Goal: Task Accomplishment & Management: Manage account settings

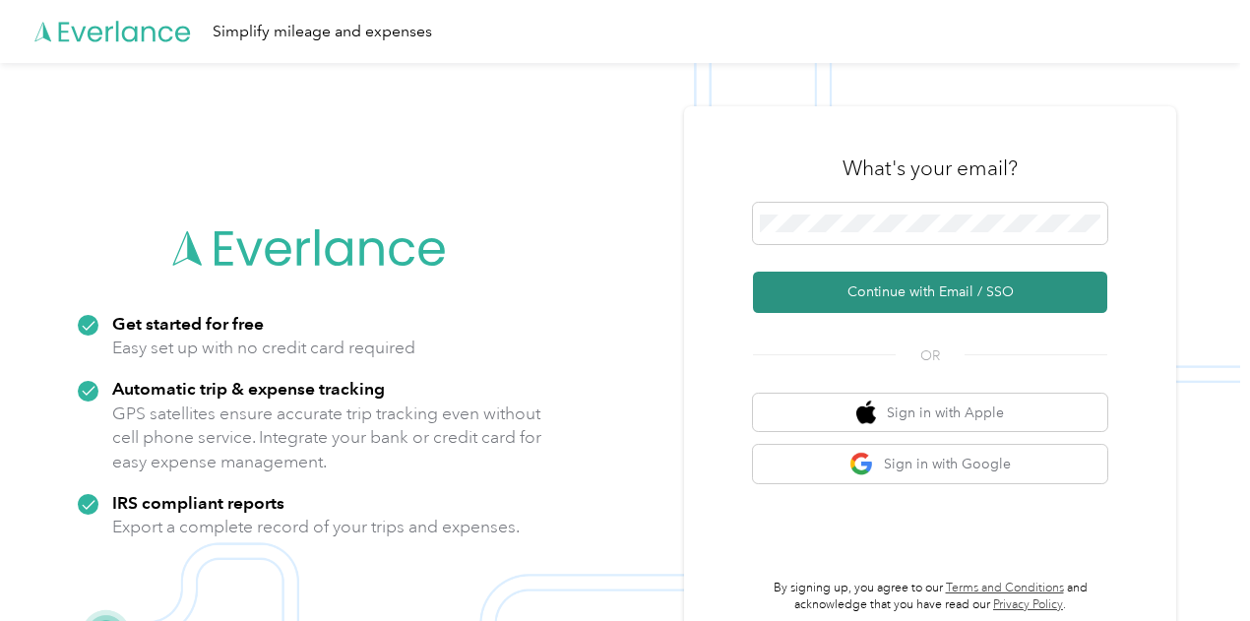
drag, startPoint x: 868, startPoint y: 233, endPoint x: 898, endPoint y: 290, distance: 64.3
click at [898, 290] on button "Continue with Email / SSO" at bounding box center [930, 292] width 354 height 41
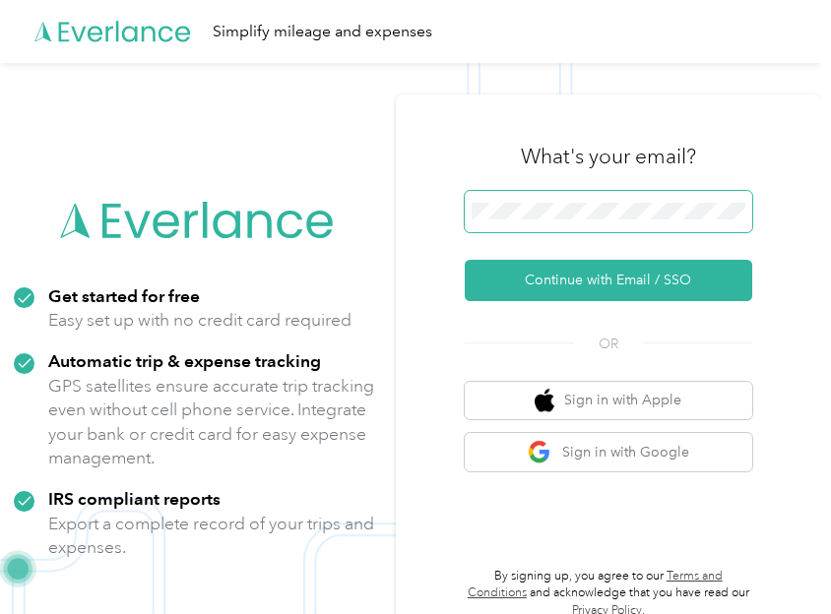
click at [588, 196] on span at bounding box center [609, 211] width 288 height 41
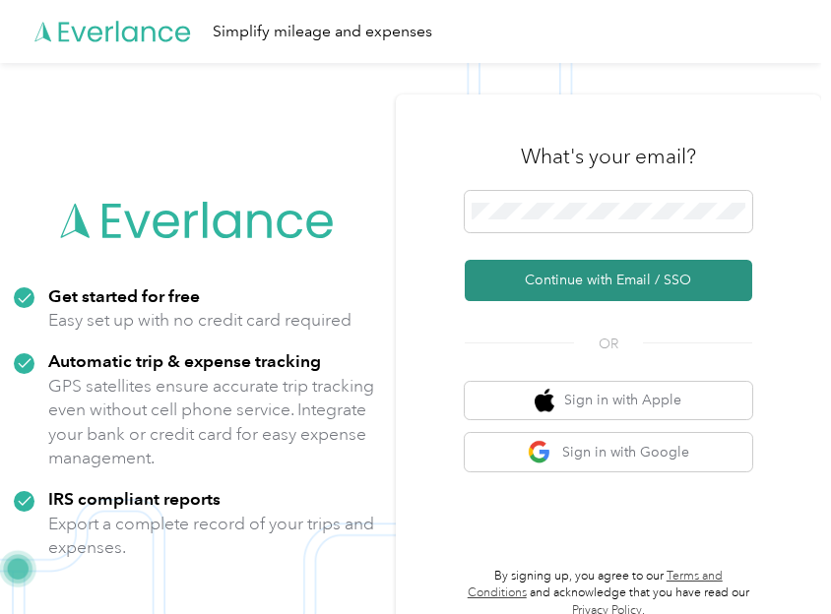
click at [622, 273] on button "Continue with Email / SSO" at bounding box center [609, 280] width 288 height 41
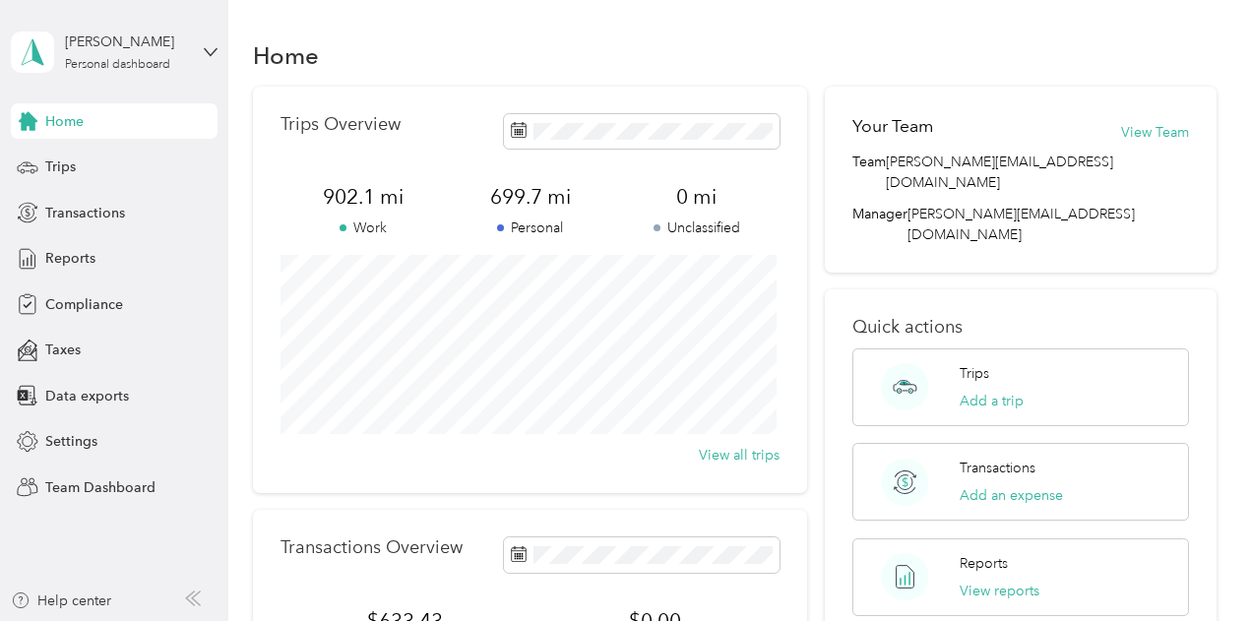
click at [47, 188] on div "Home Trips Transactions Reports Compliance Taxes Data exports Settings Team Das…" at bounding box center [114, 304] width 207 height 402
click at [68, 270] on div "Reports" at bounding box center [114, 258] width 207 height 35
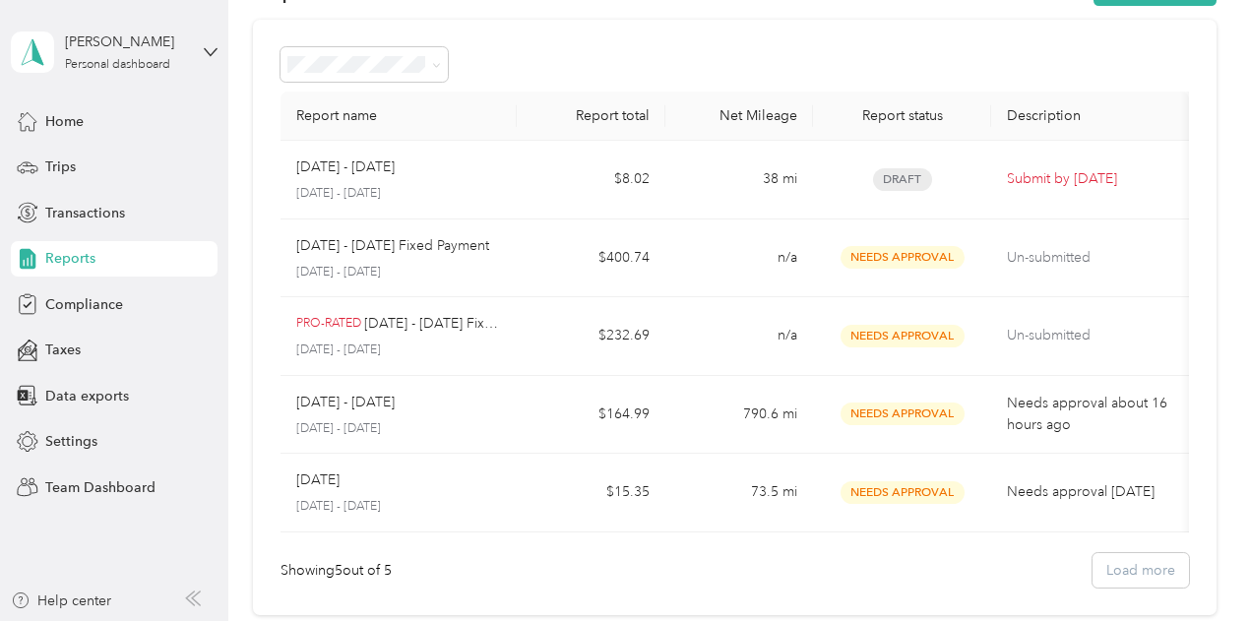
scroll to position [98, 0]
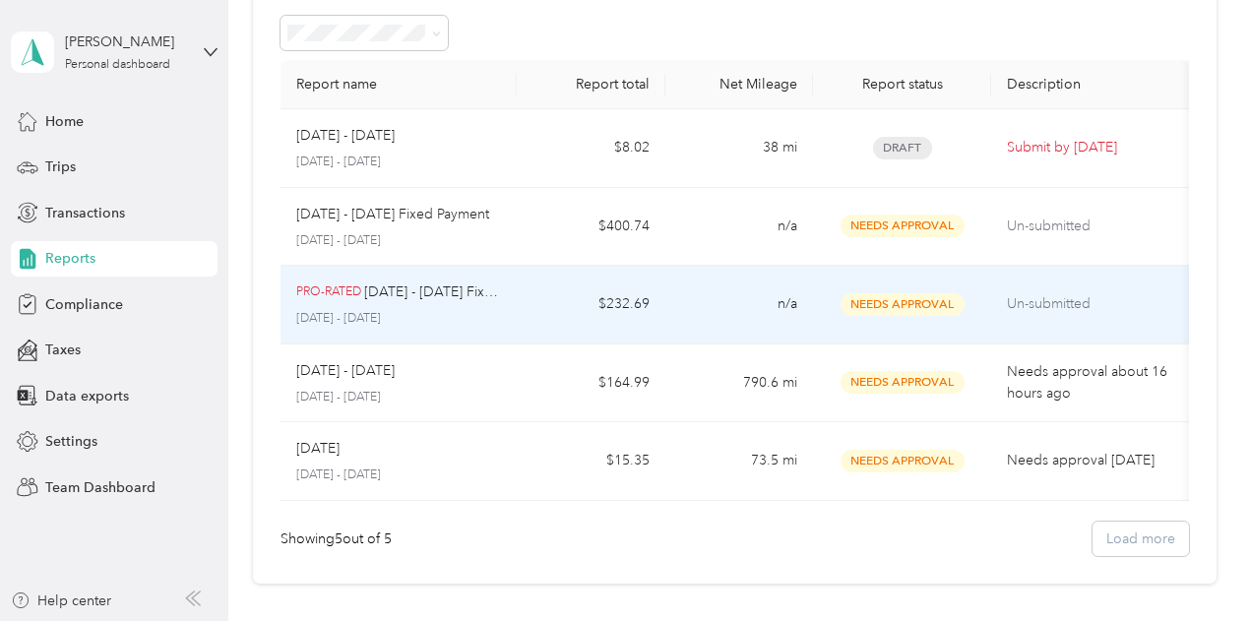
click at [447, 300] on p "[DATE] - [DATE] Fixed Payment" at bounding box center [432, 293] width 137 height 22
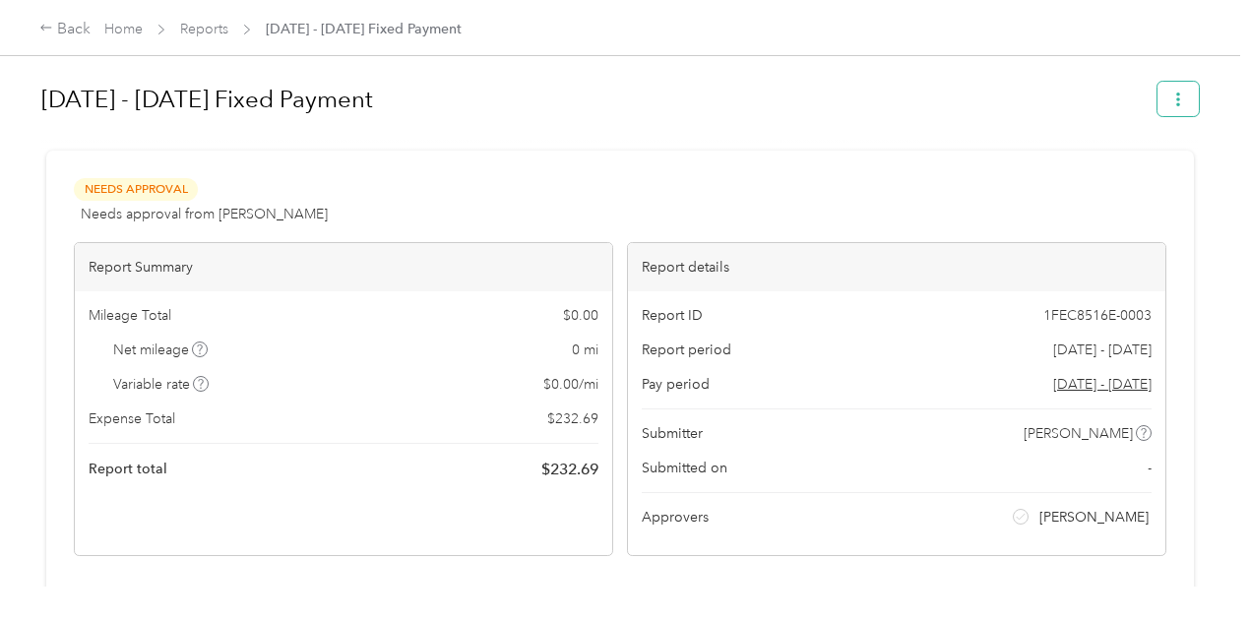
click at [1189, 89] on button "button" at bounding box center [1178, 99] width 41 height 34
click at [130, 21] on link "Home" at bounding box center [123, 29] width 38 height 17
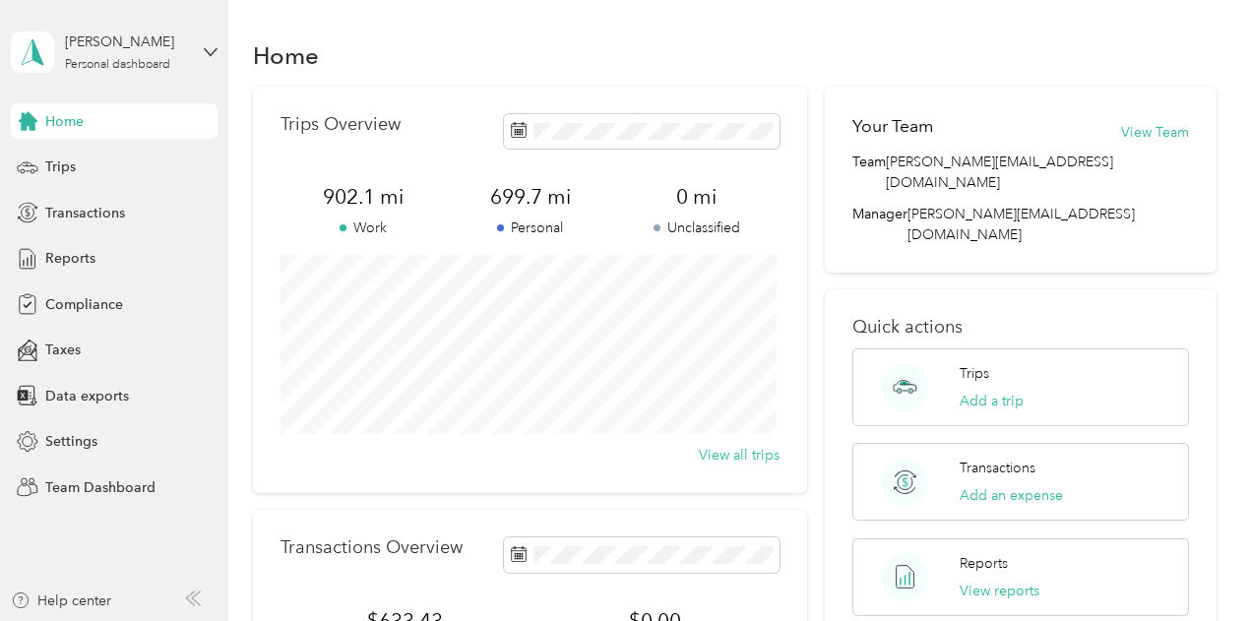
drag, startPoint x: 124, startPoint y: 198, endPoint x: 129, endPoint y: 184, distance: 14.6
click at [124, 198] on div "Transactions" at bounding box center [114, 212] width 207 height 35
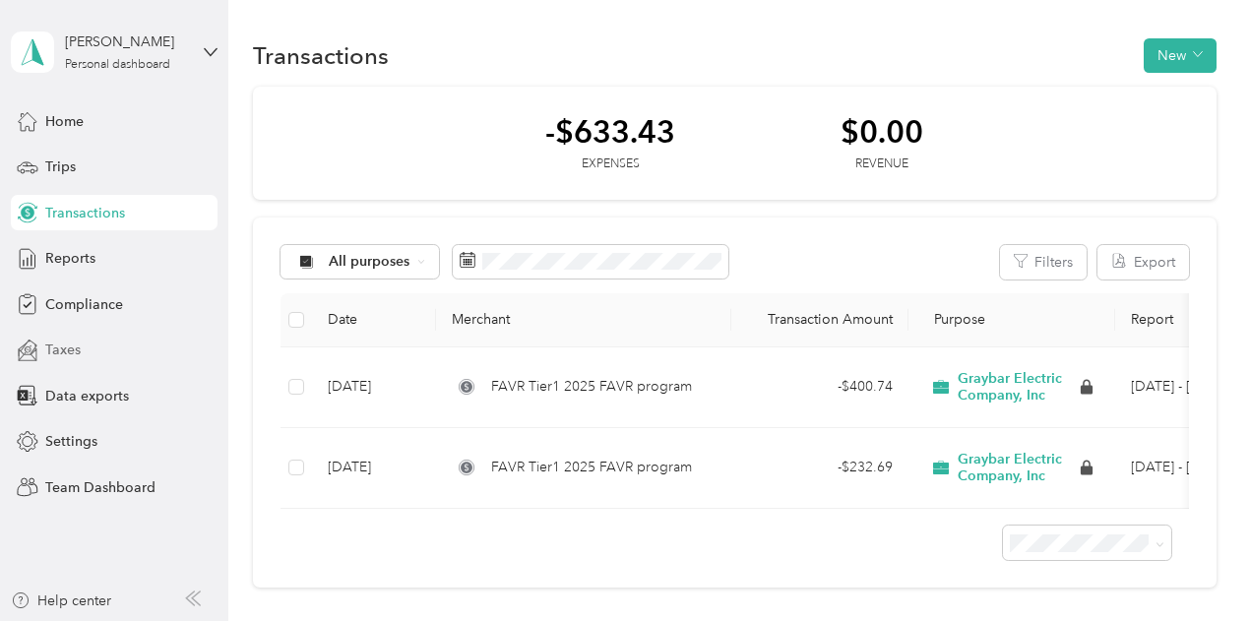
click at [111, 349] on div "Taxes" at bounding box center [114, 350] width 207 height 35
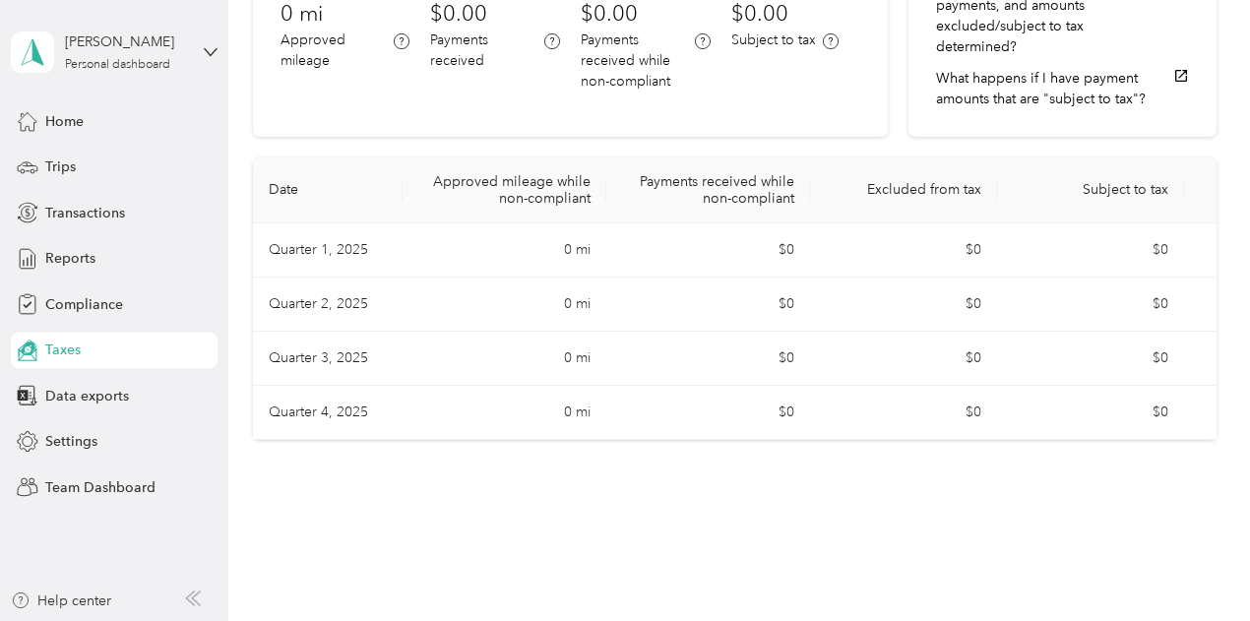
scroll to position [250, 0]
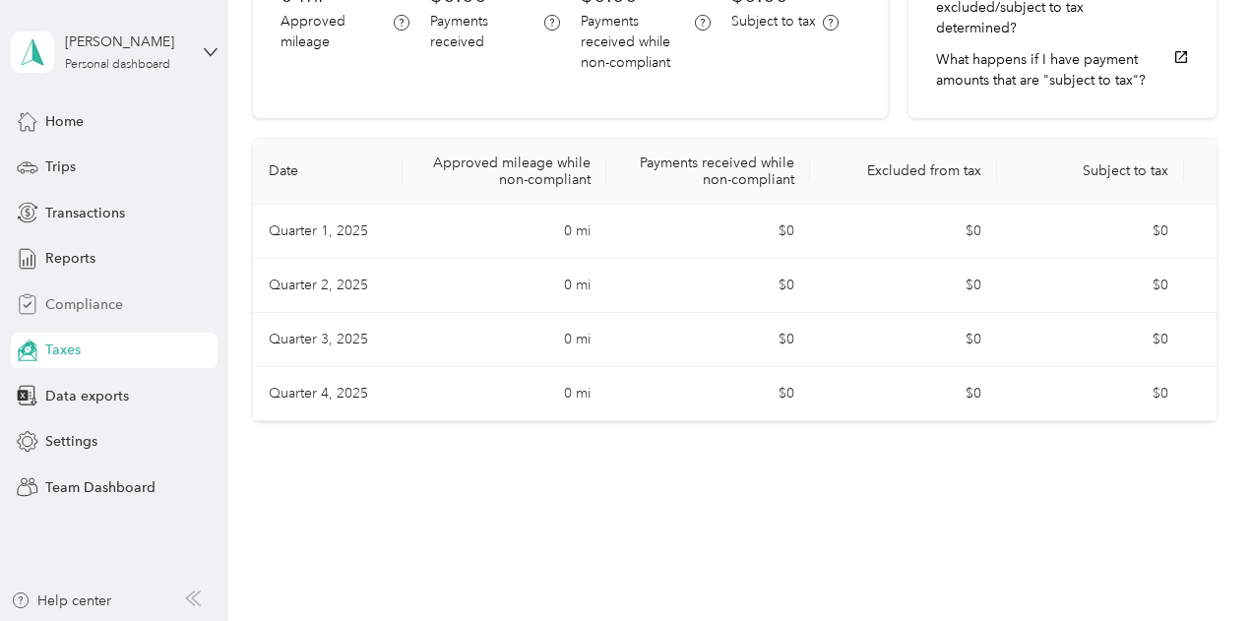
click at [160, 309] on div "Compliance" at bounding box center [114, 303] width 207 height 35
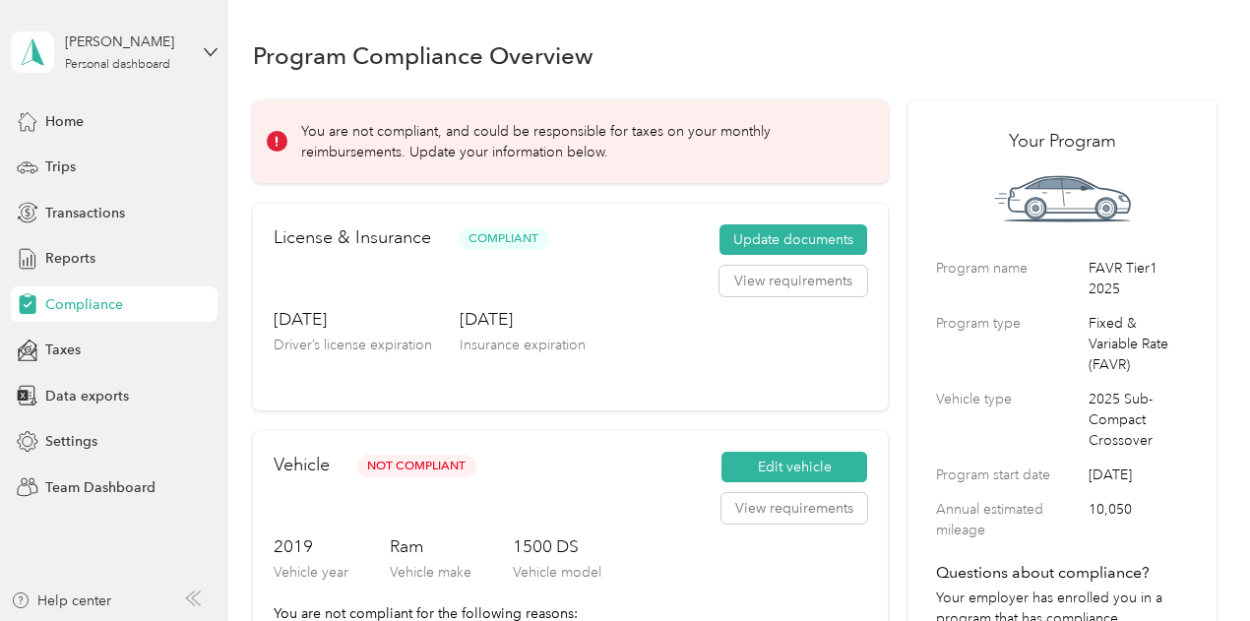
scroll to position [98, 0]
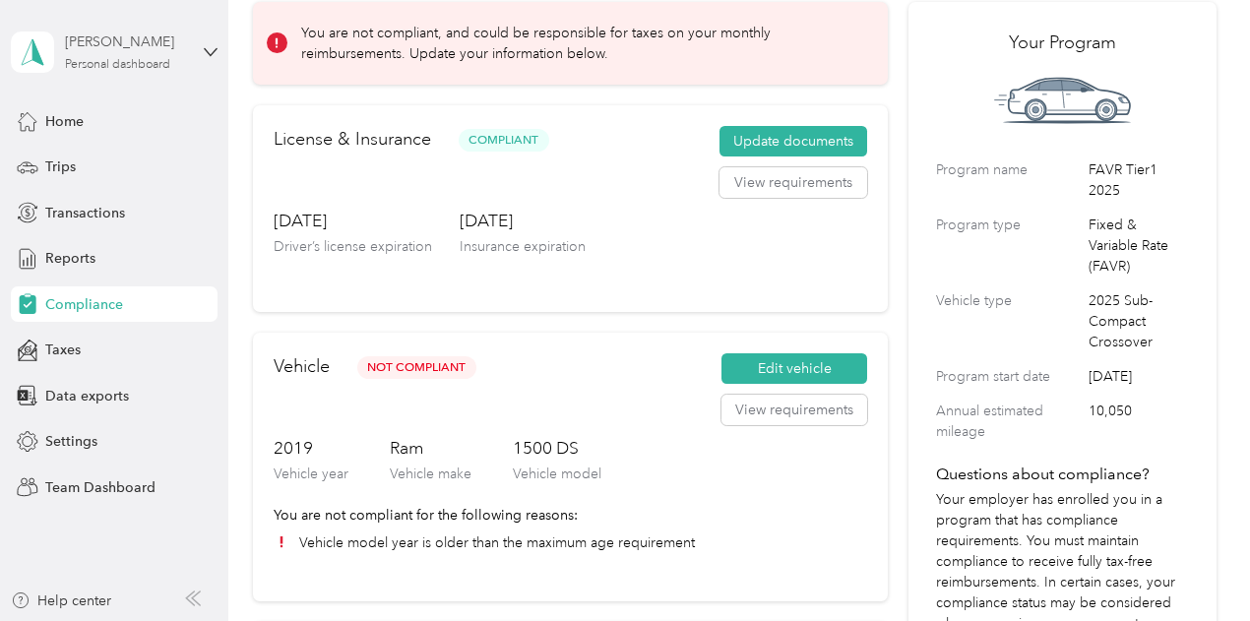
click at [128, 66] on div "Personal dashboard" at bounding box center [117, 65] width 105 height 12
click at [82, 178] on div "Team dashboard Personal dashboard Log out" at bounding box center [274, 207] width 498 height 124
click at [134, 54] on div "[PERSON_NAME] Personal dashboard" at bounding box center [126, 51] width 123 height 39
click at [96, 155] on div "Team dashboard" at bounding box center [81, 162] width 105 height 21
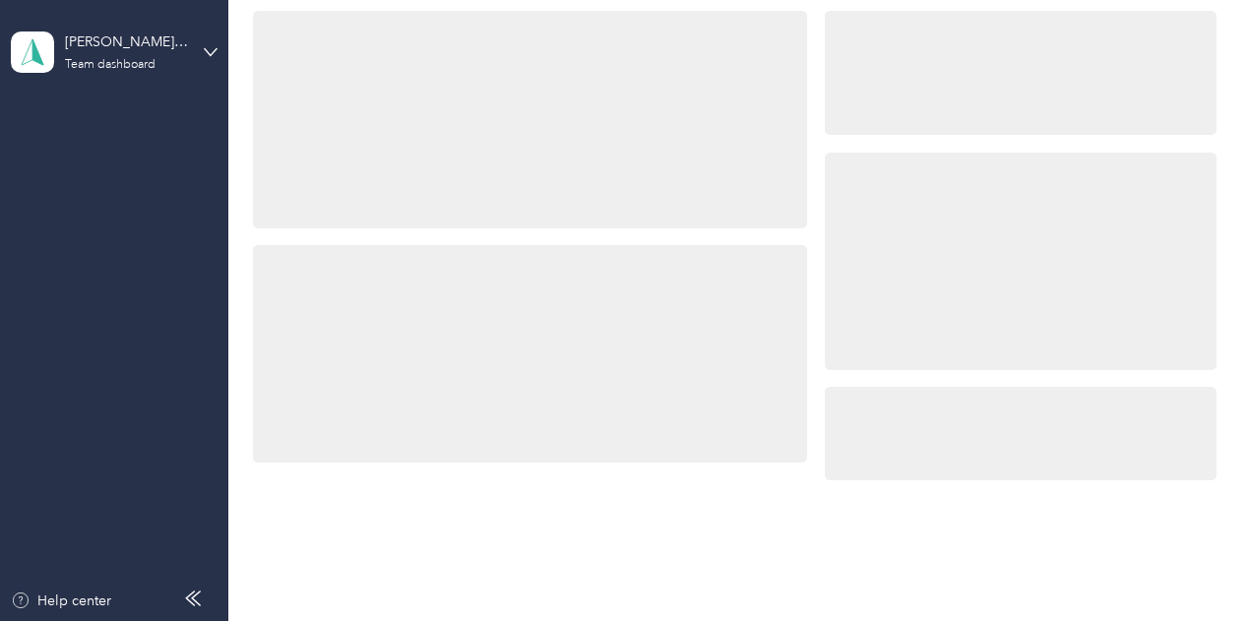
scroll to position [98, 0]
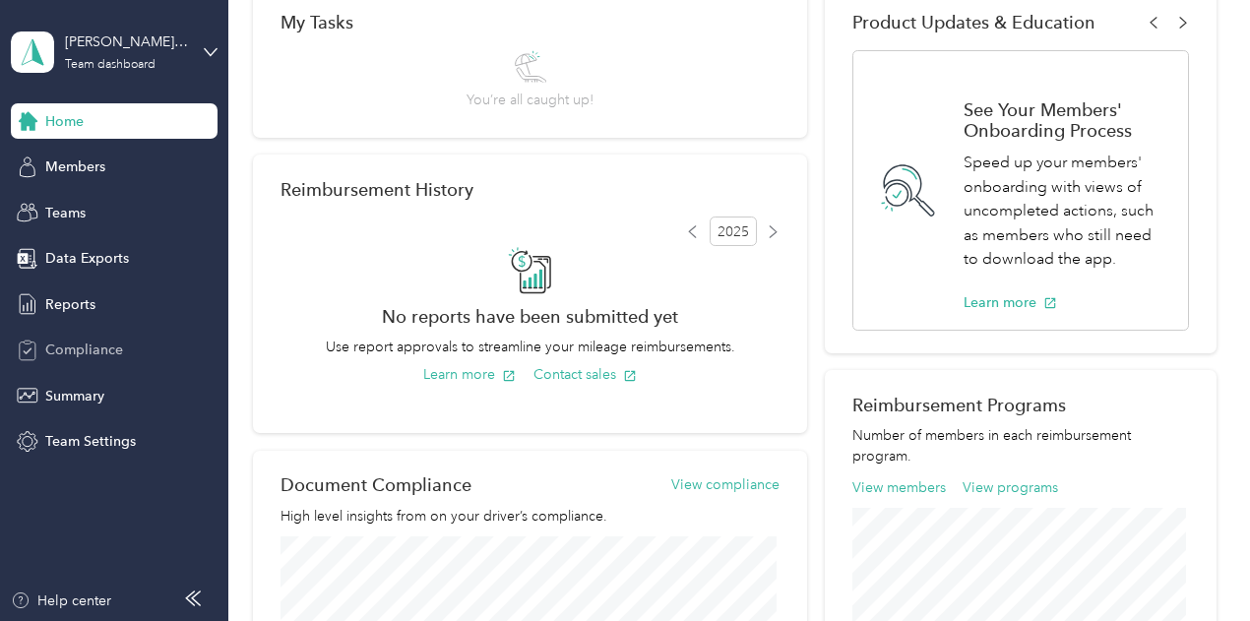
click at [106, 347] on span "Compliance" at bounding box center [84, 350] width 78 height 21
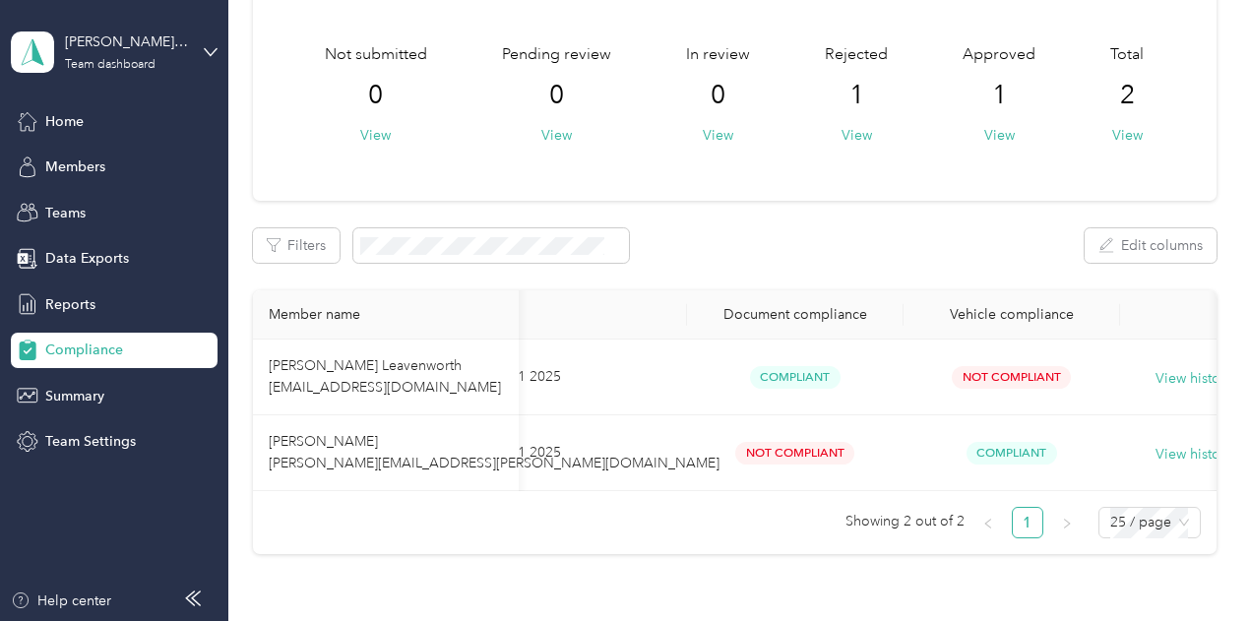
scroll to position [0, 134]
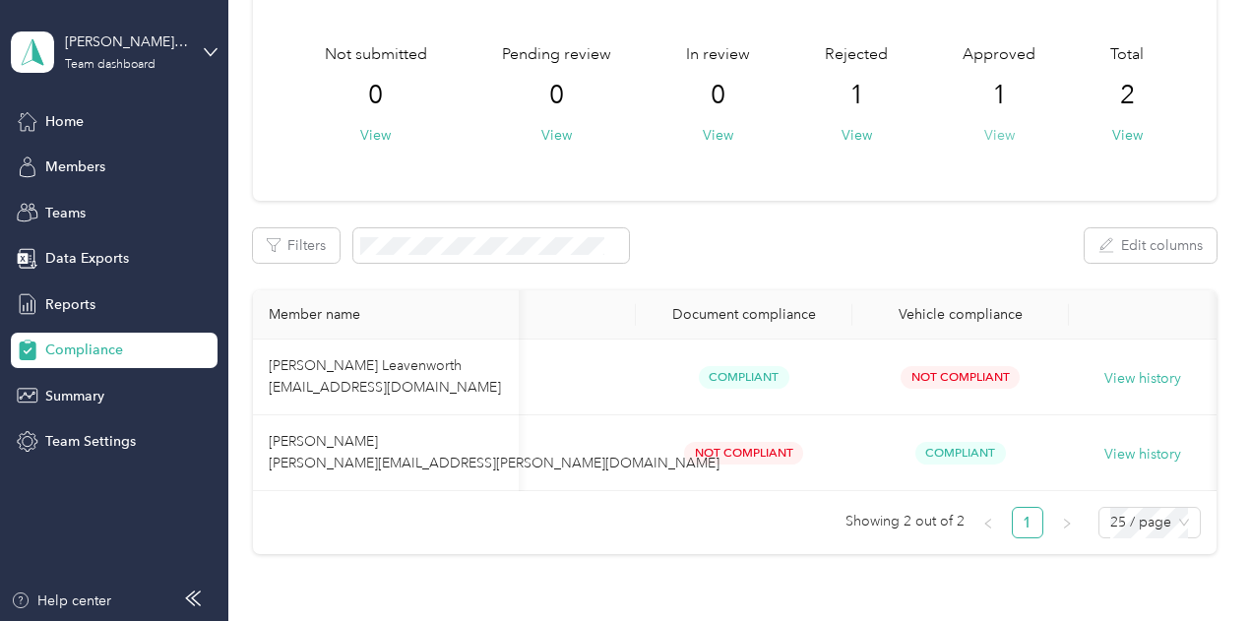
click at [986, 129] on button "View" at bounding box center [999, 135] width 31 height 21
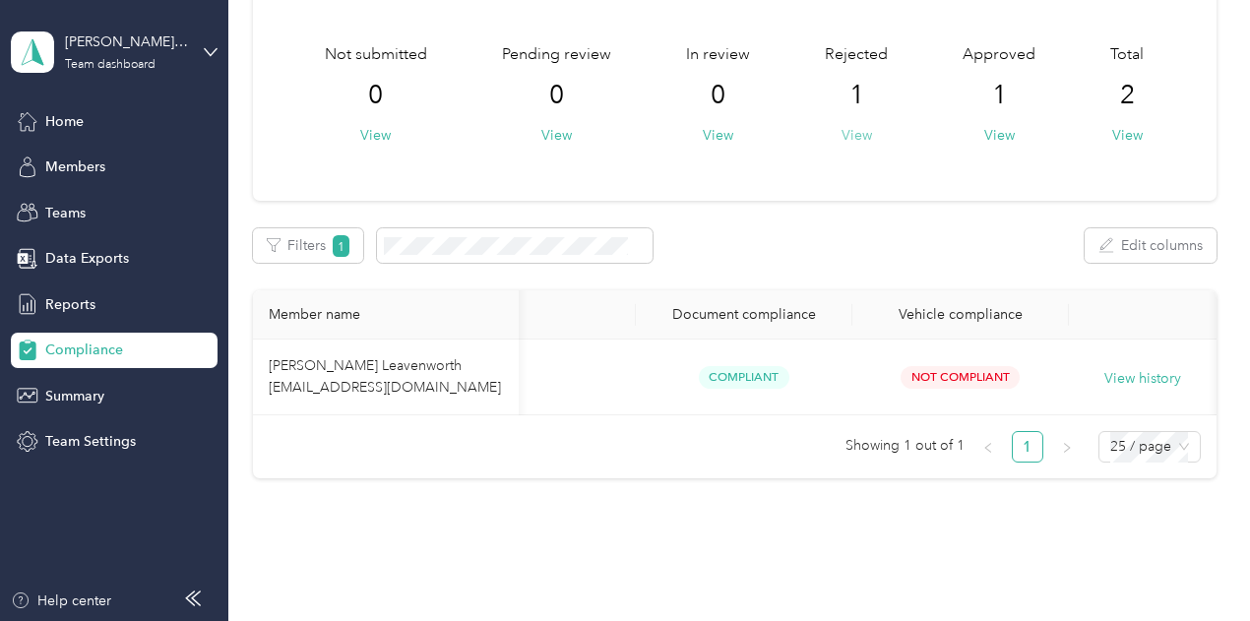
click at [854, 143] on button "View" at bounding box center [857, 135] width 31 height 21
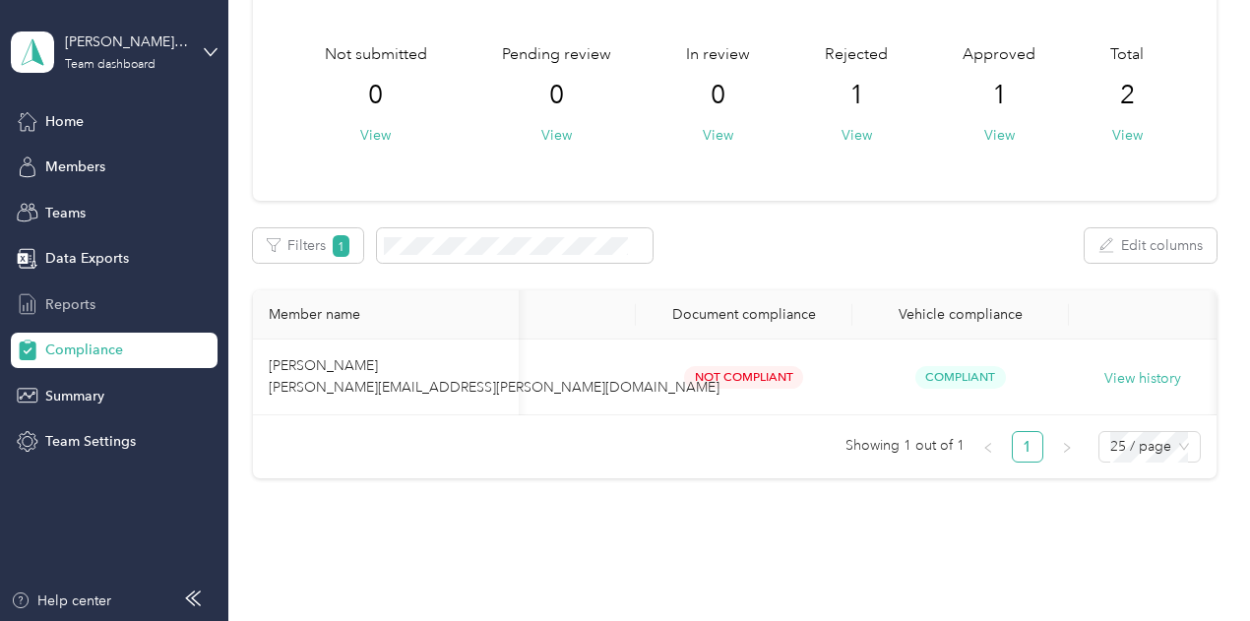
click at [63, 291] on div "Reports" at bounding box center [114, 303] width 207 height 35
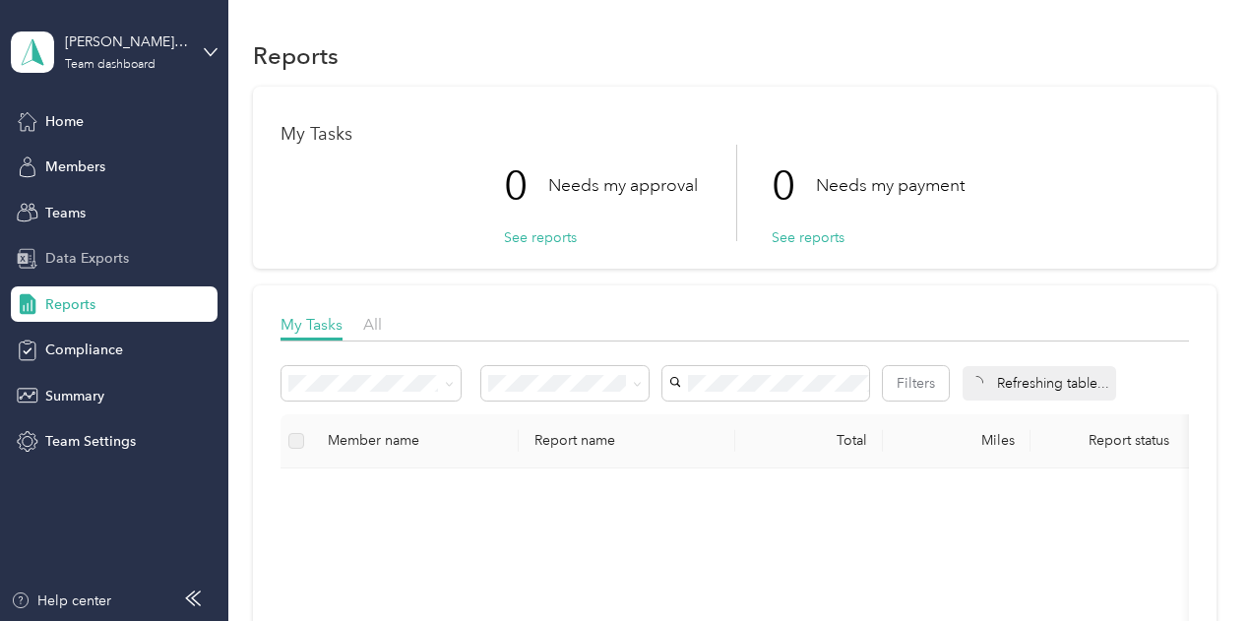
click at [77, 257] on span "Data Exports" at bounding box center [87, 258] width 84 height 21
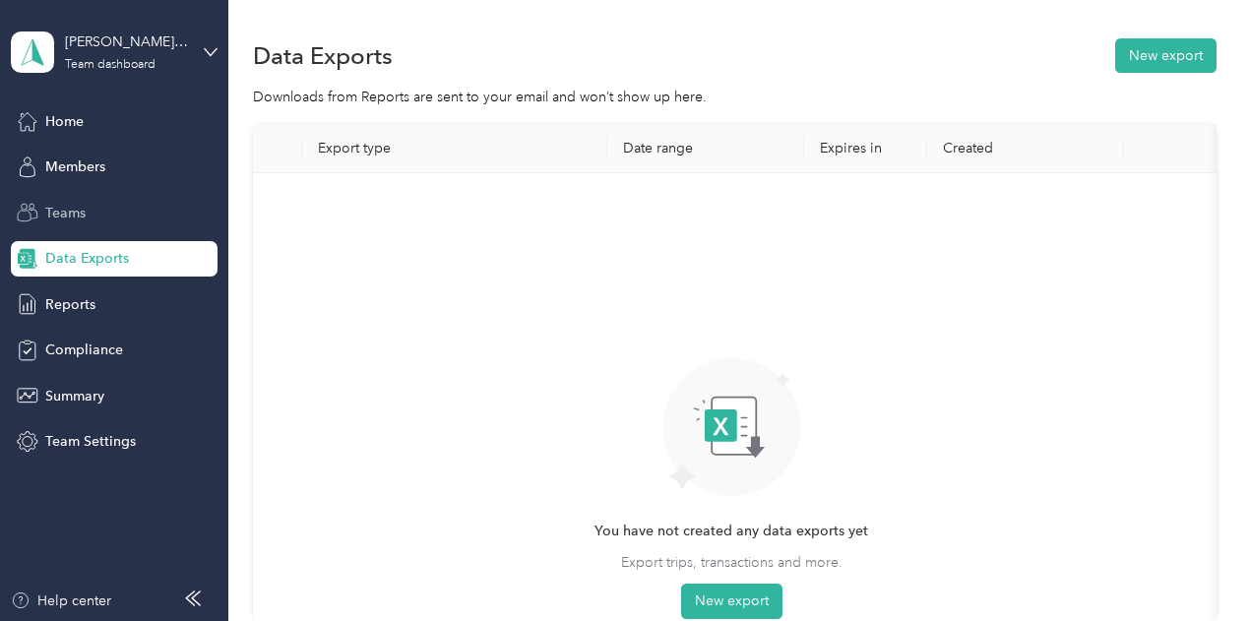
click at [83, 195] on div "Teams" at bounding box center [114, 212] width 207 height 35
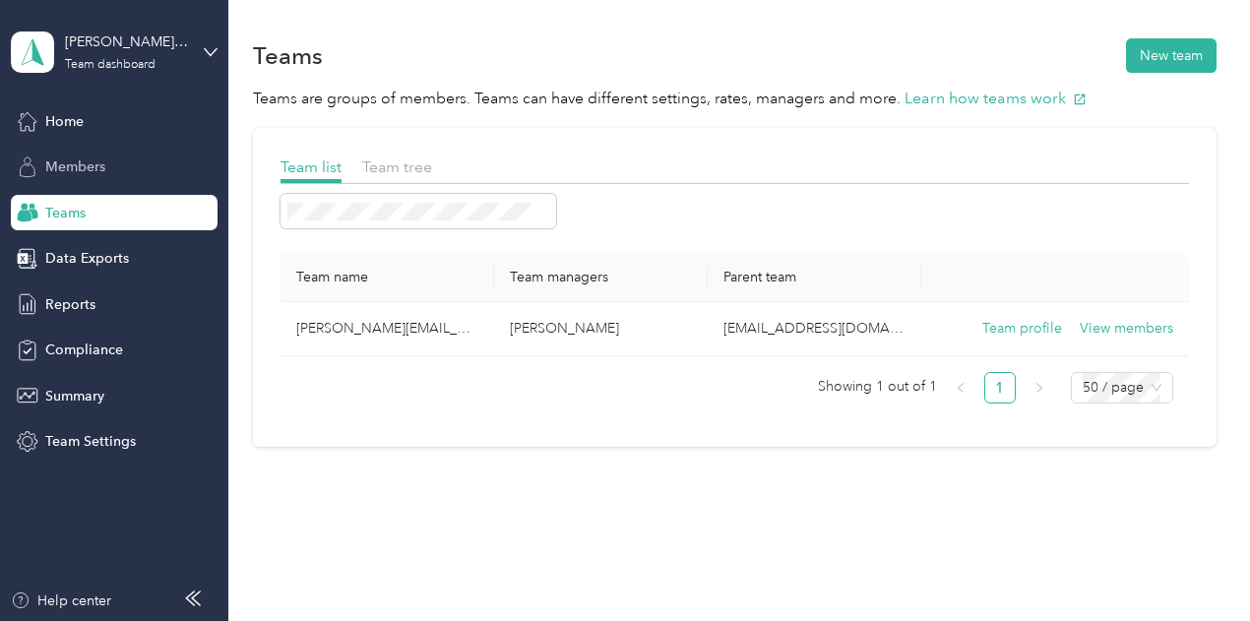
click at [91, 170] on span "Members" at bounding box center [75, 167] width 60 height 21
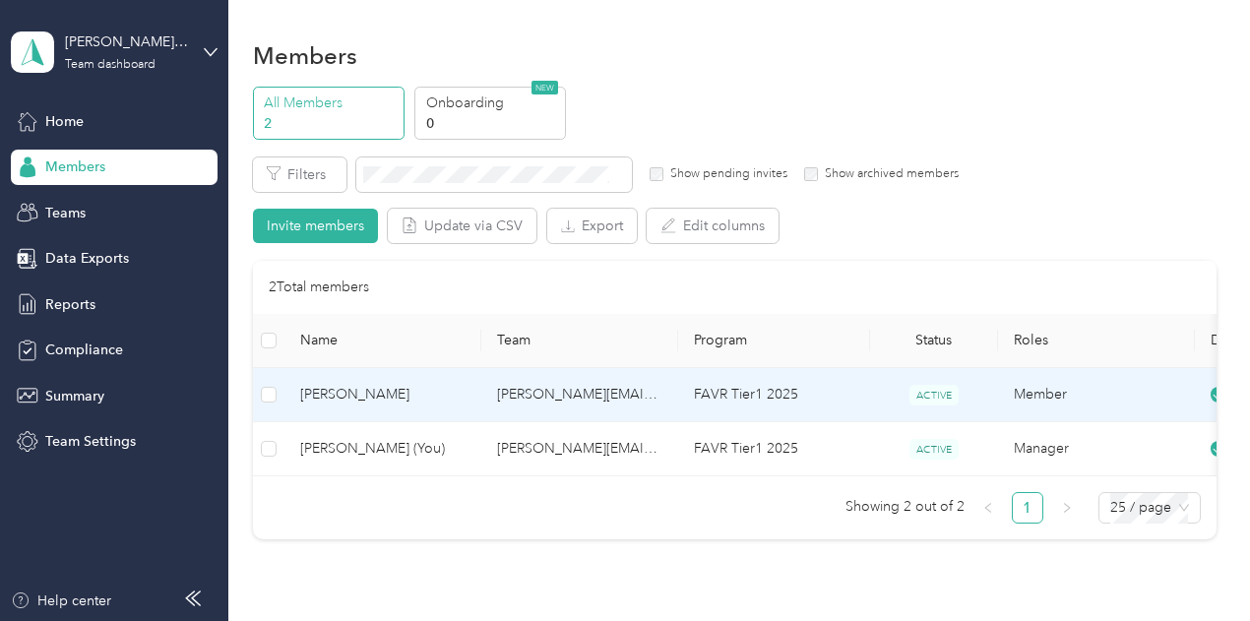
click at [366, 399] on span "[PERSON_NAME]" at bounding box center [382, 395] width 165 height 22
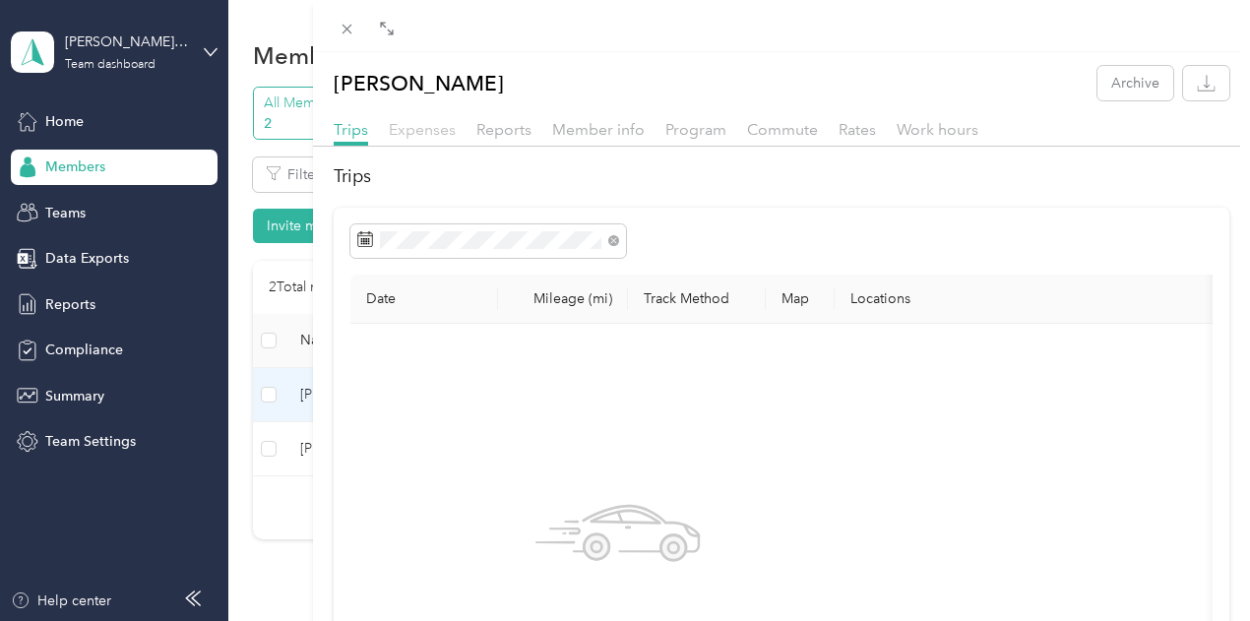
click at [456, 128] on span "Expenses" at bounding box center [422, 129] width 67 height 19
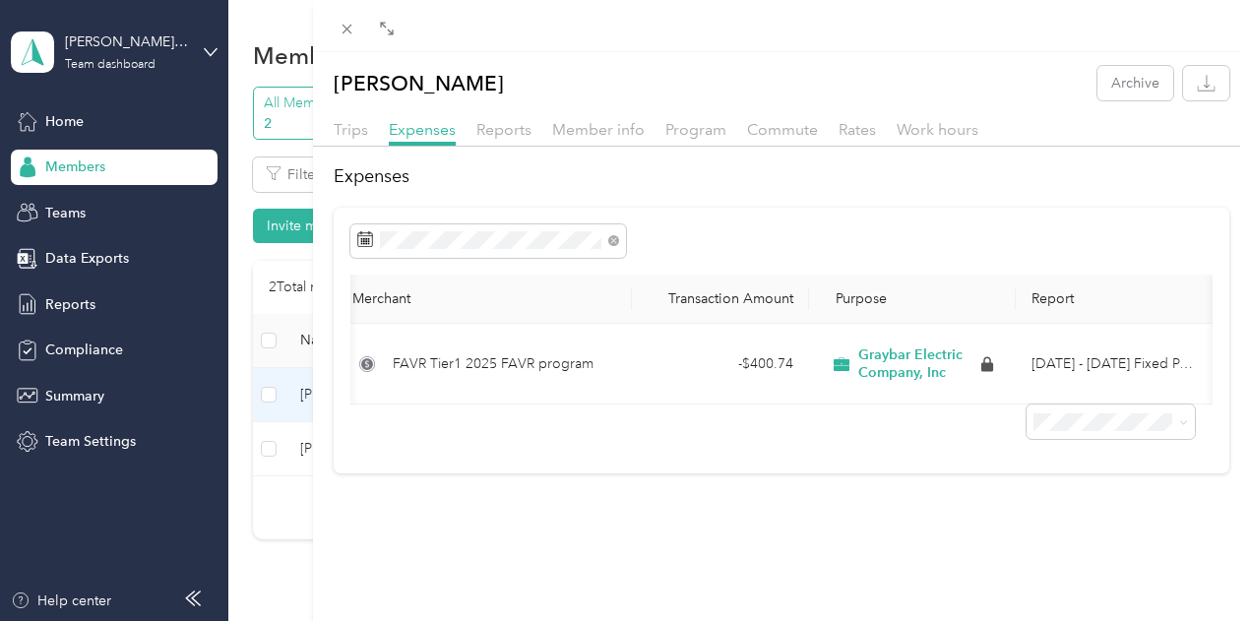
scroll to position [0, 466]
click at [532, 127] on span "Reports" at bounding box center [503, 129] width 55 height 19
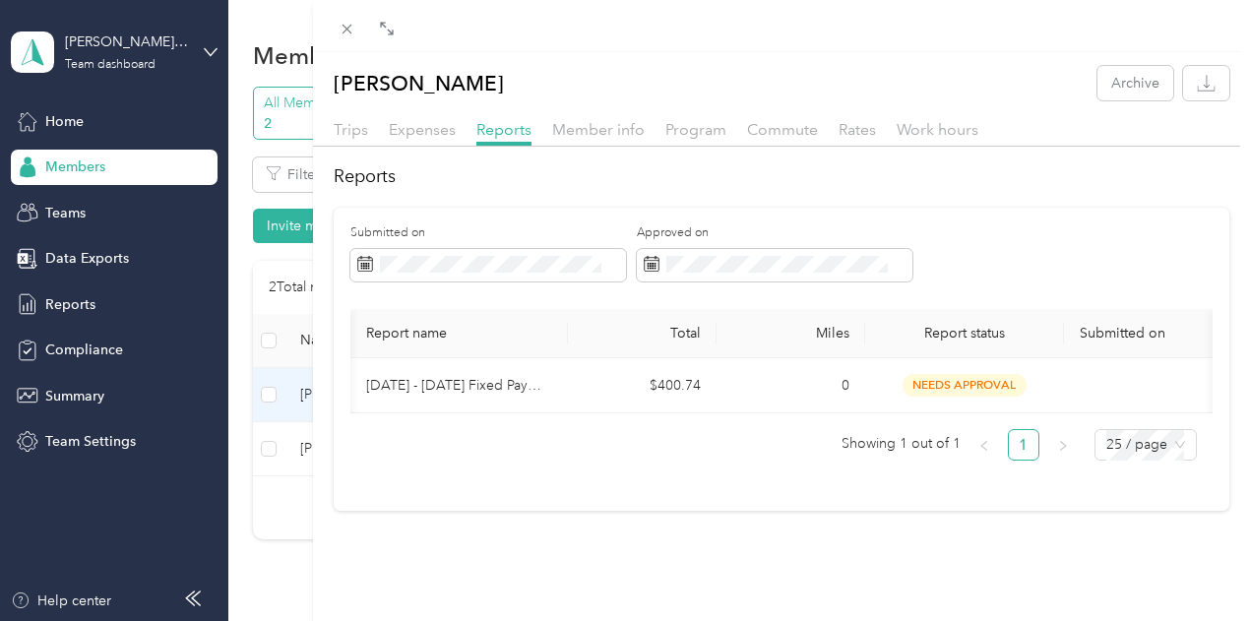
scroll to position [0, 322]
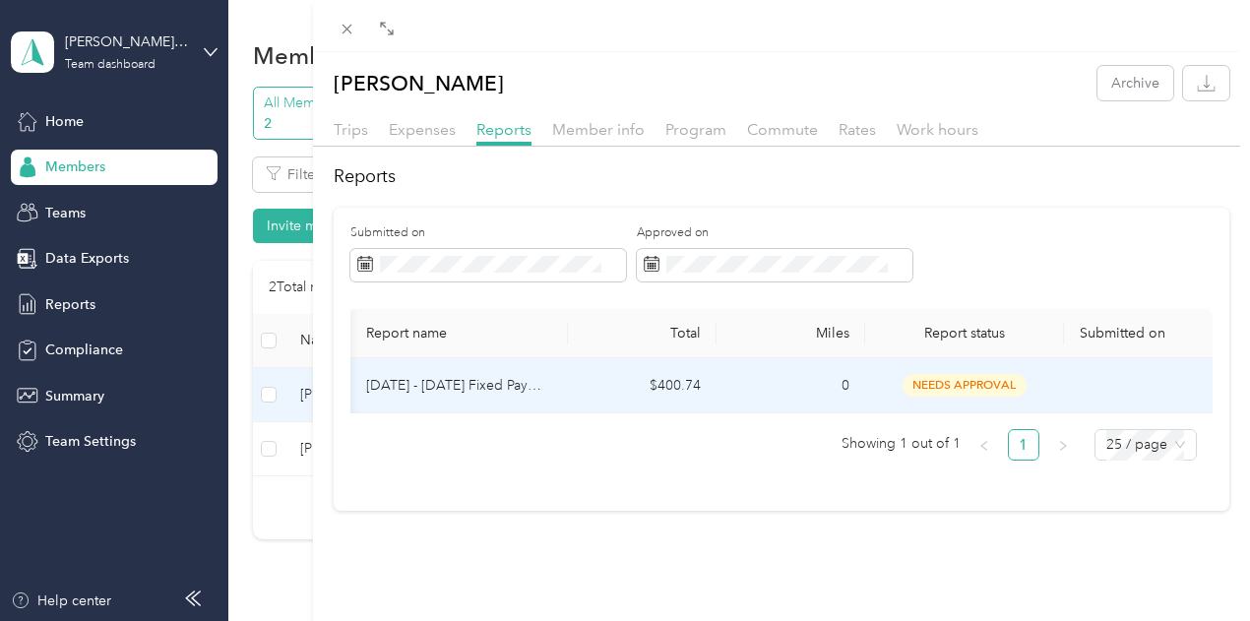
click at [928, 389] on span "needs approval" at bounding box center [965, 385] width 124 height 23
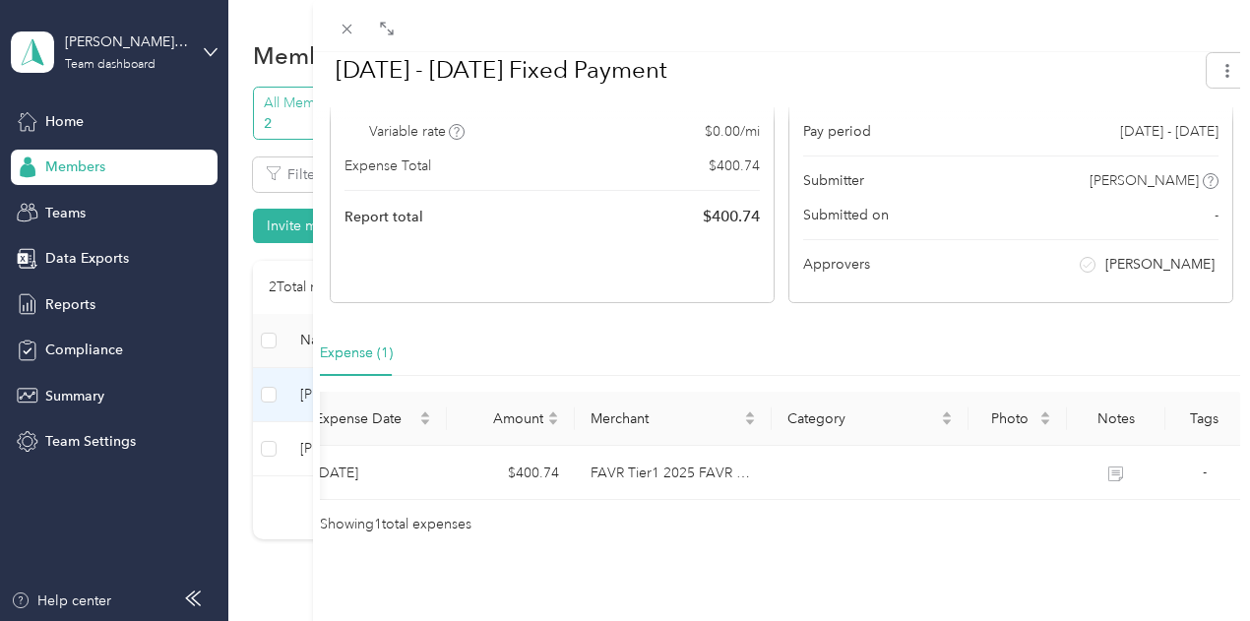
scroll to position [0, 0]
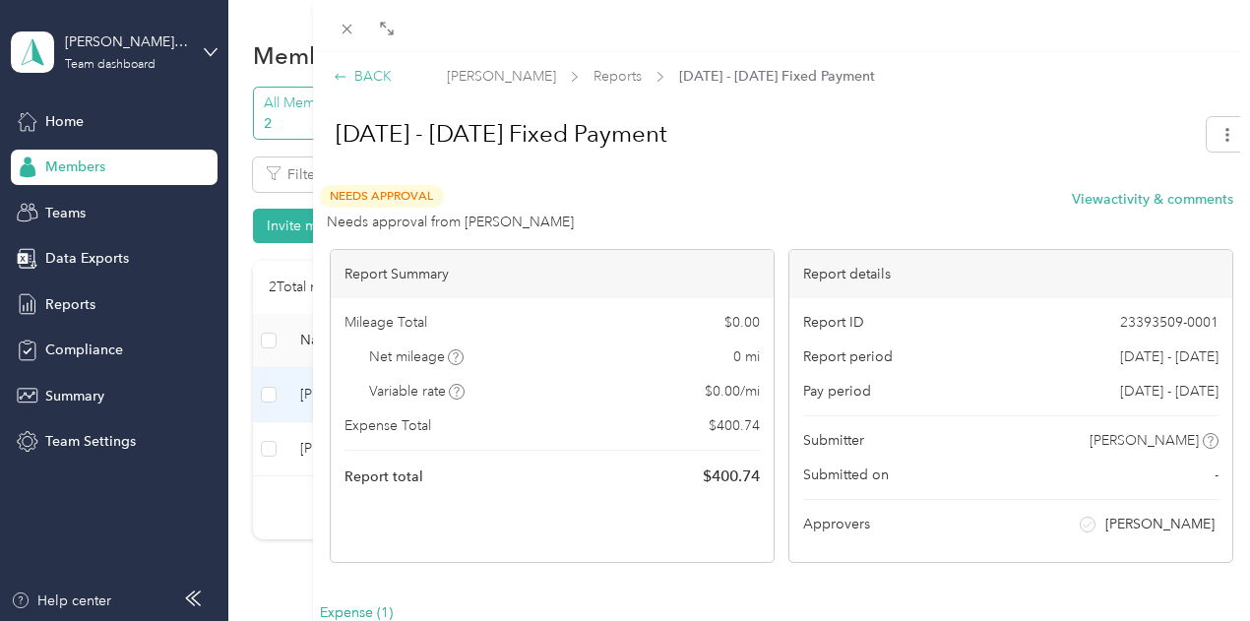
drag, startPoint x: 657, startPoint y: 52, endPoint x: 665, endPoint y: 66, distance: 16.4
click at [661, 60] on div "BACK [PERSON_NAME] Reports [DATE] - [DATE] Fixed Payment [DATE] - [DATE] Fixed …" at bounding box center [782, 423] width 938 height 743
click at [392, 69] on div "BACK" at bounding box center [363, 76] width 58 height 21
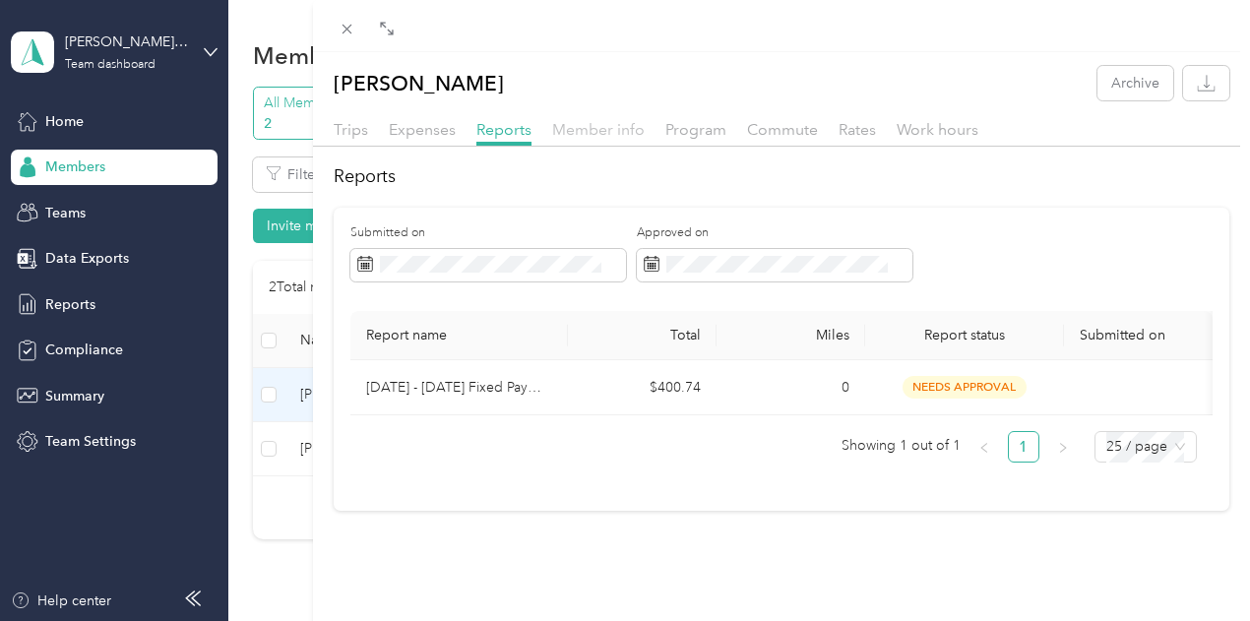
click at [645, 131] on span "Member info" at bounding box center [598, 129] width 93 height 19
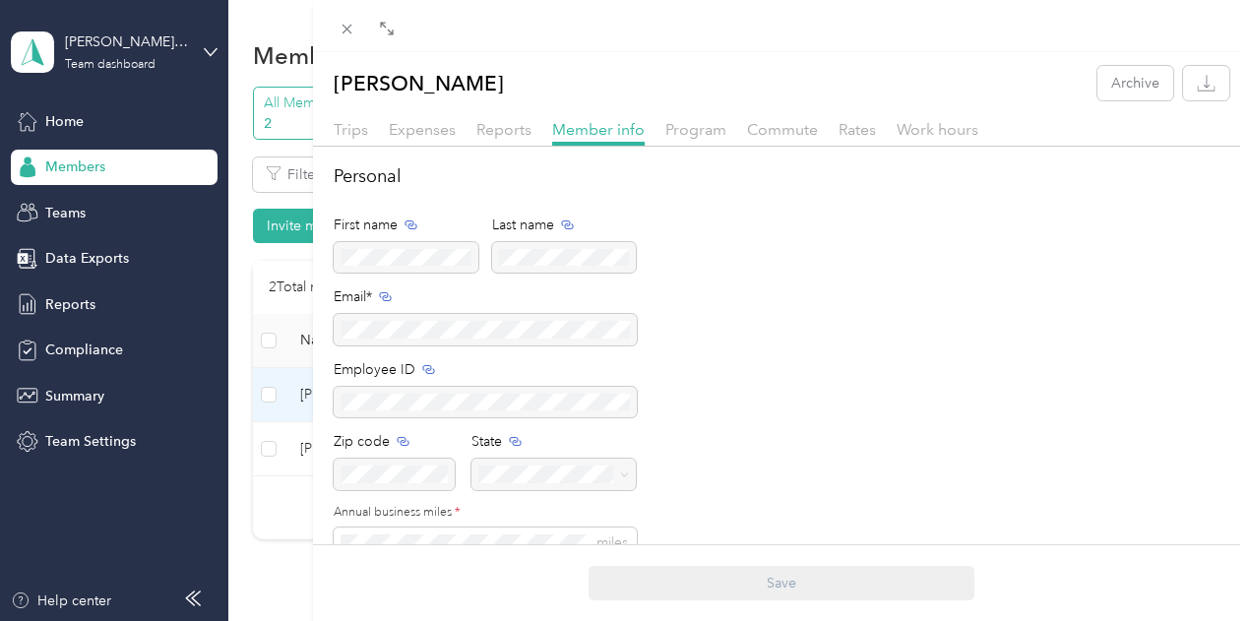
click at [981, 142] on div "Trips Expenses Reports Member info Program Commute Rates Work hours" at bounding box center [782, 132] width 938 height 29
click at [726, 136] on span "Program" at bounding box center [695, 129] width 61 height 19
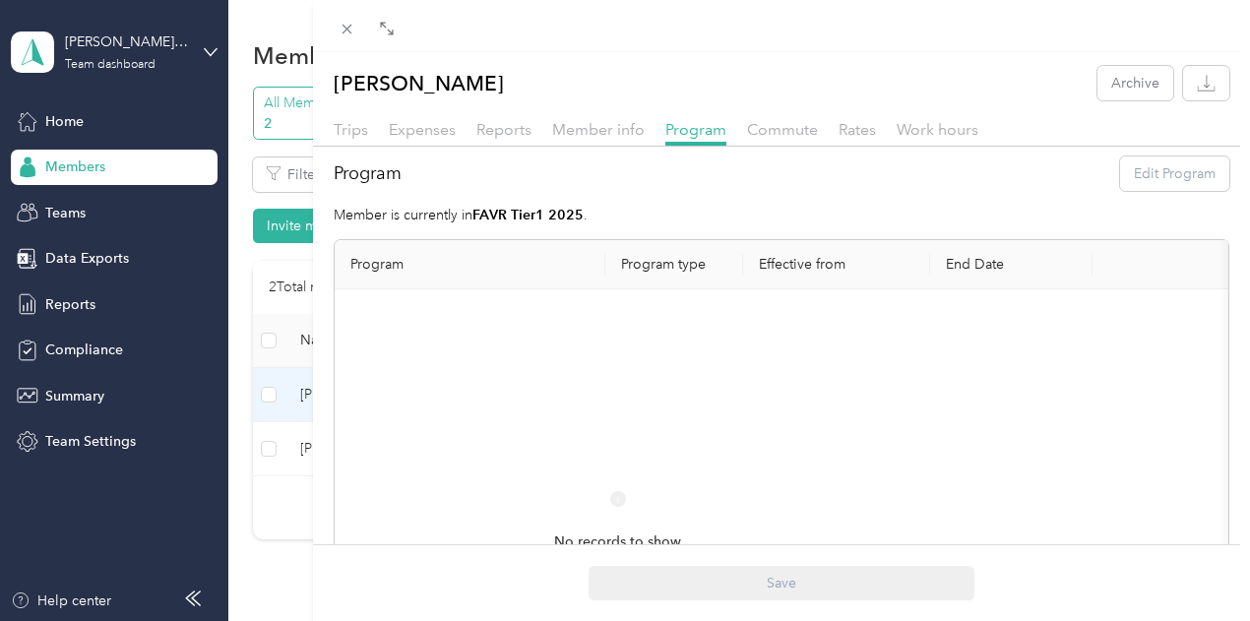
click at [1046, 138] on div "Trips Expenses Reports Member info Program Commute Rates Work hours" at bounding box center [782, 132] width 938 height 29
click at [818, 133] on span "Commute" at bounding box center [782, 129] width 71 height 19
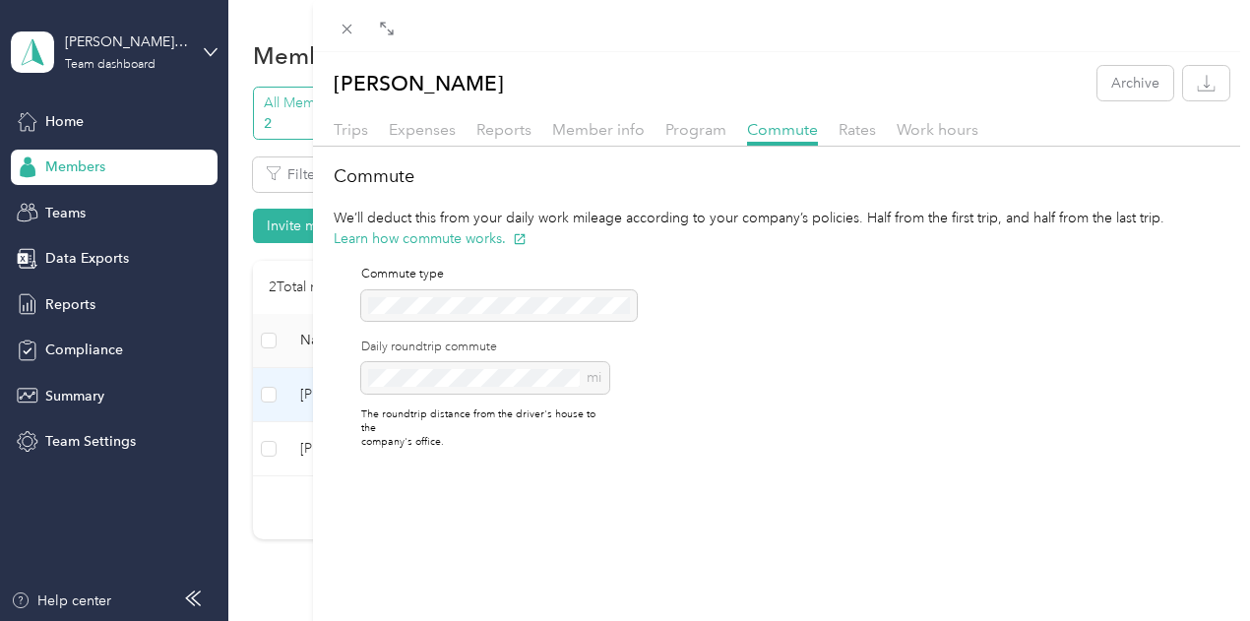
scroll to position [0, 51]
click at [1108, 122] on div "[PERSON_NAME] Archive Trips Expenses Reports Member info Program Commute Rates …" at bounding box center [782, 266] width 938 height 400
click at [876, 127] on span "Rates" at bounding box center [857, 129] width 37 height 19
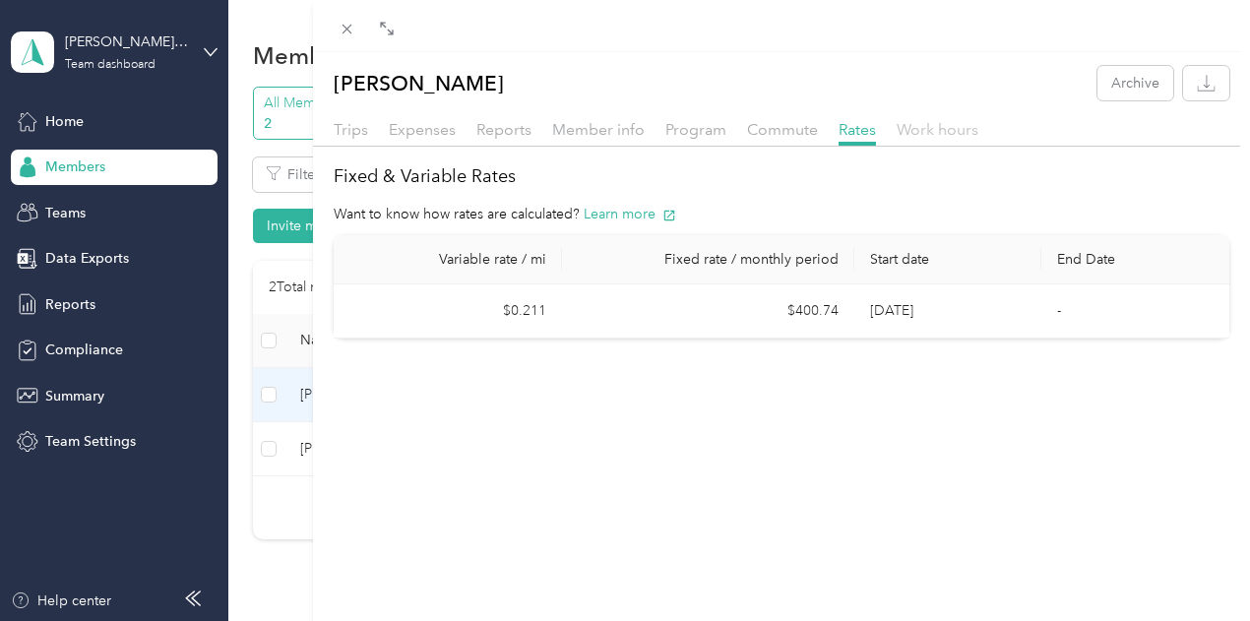
click at [978, 133] on span "Work hours" at bounding box center [938, 129] width 82 height 19
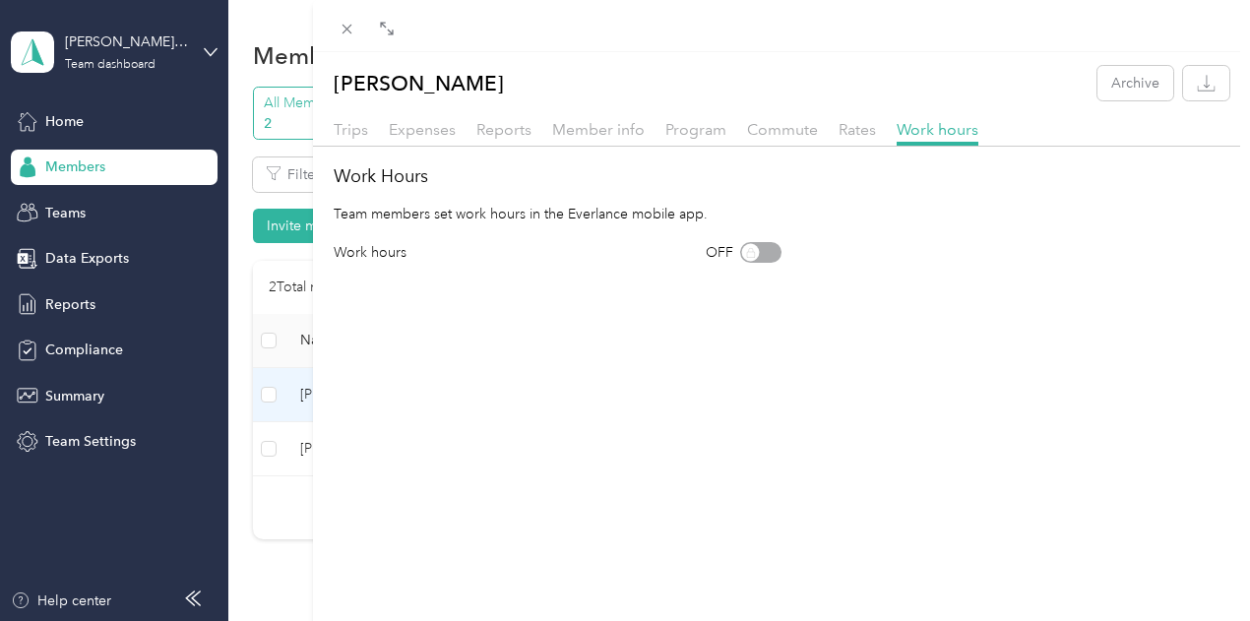
click at [105, 221] on div "[PERSON_NAME] Archive Trips Expenses Reports Member info Program Commute Rates …" at bounding box center [625, 310] width 1250 height 621
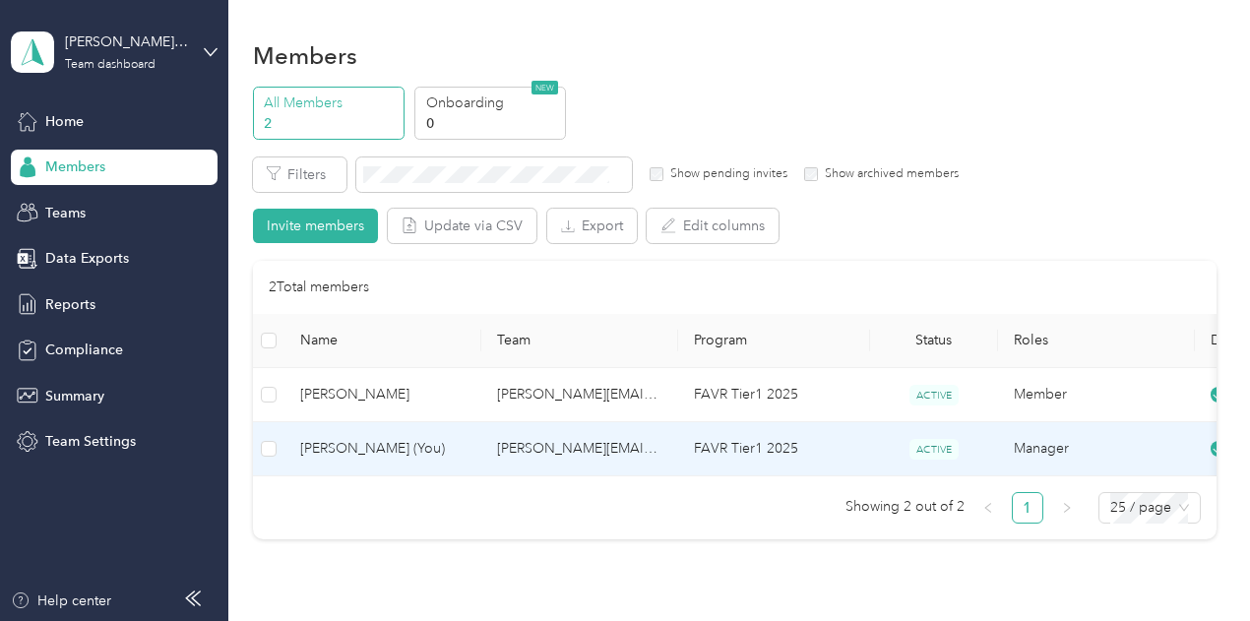
click at [353, 444] on span "[PERSON_NAME] (You)" at bounding box center [382, 449] width 165 height 22
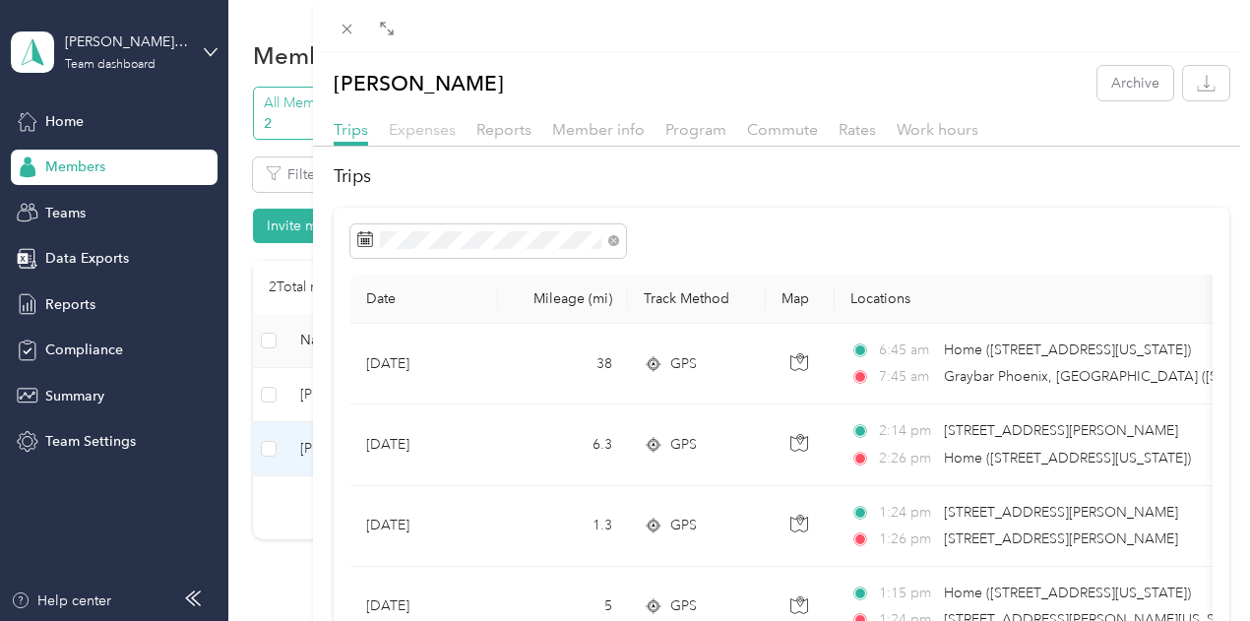
click at [456, 127] on span "Expenses" at bounding box center [422, 129] width 67 height 19
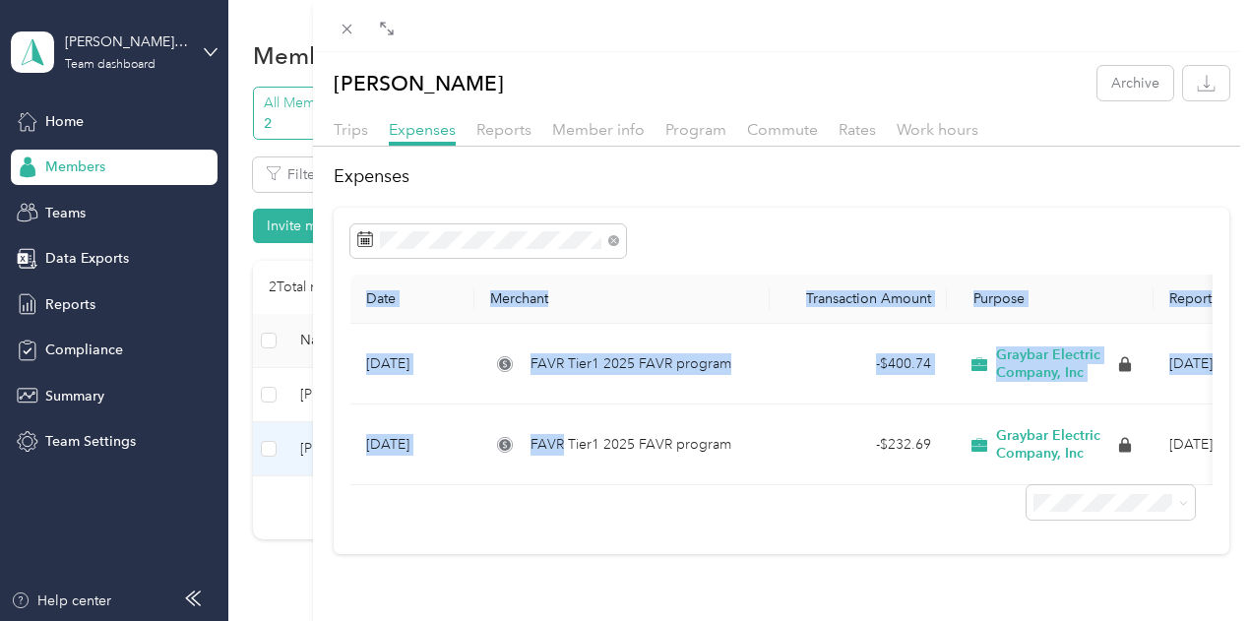
drag, startPoint x: 874, startPoint y: 496, endPoint x: 884, endPoint y: 518, distance: 23.8
click at [884, 518] on div "Date Merchant Transaction Amount Purpose Report [DATE] FAVR Tier1 2025 FAVR pro…" at bounding box center [782, 381] width 897 height 347
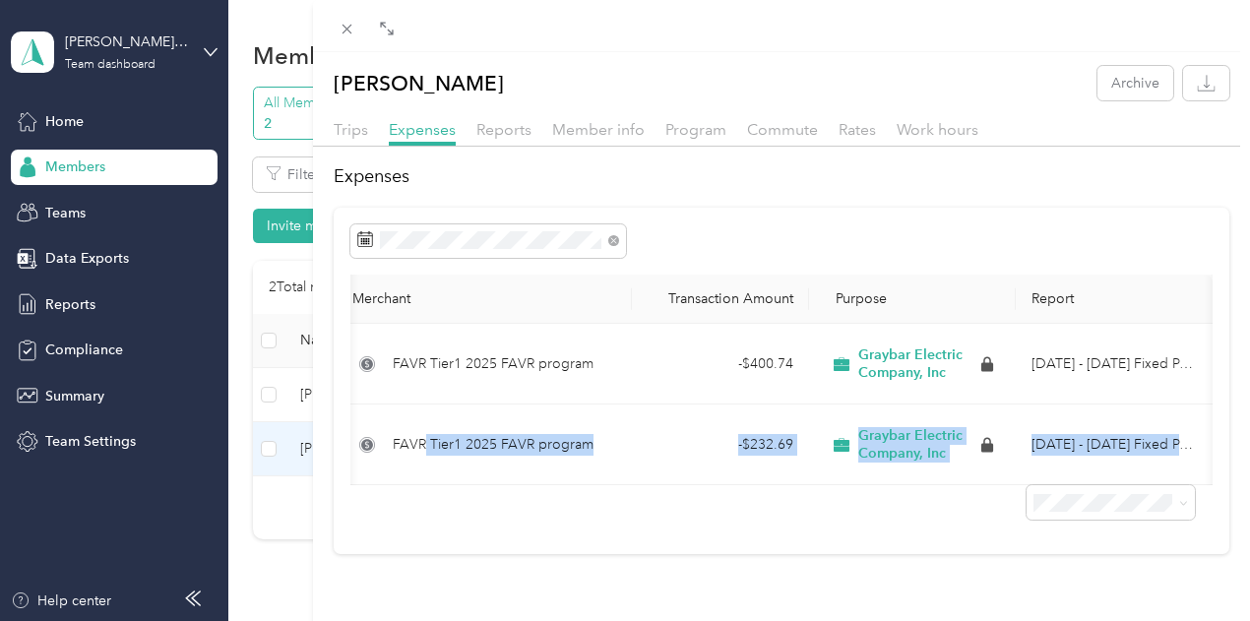
click at [948, 520] on div at bounding box center [781, 502] width 862 height 34
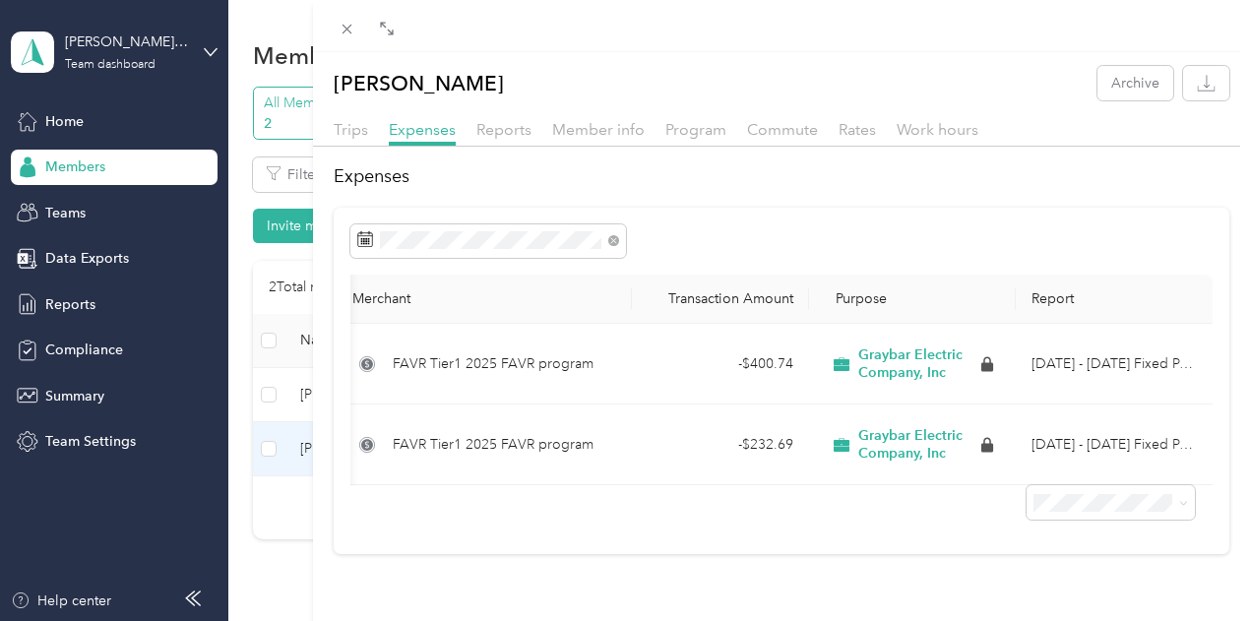
click at [59, 125] on div "[PERSON_NAME] Archive Trips Expenses Reports Member info Program Commute Rates …" at bounding box center [625, 310] width 1250 height 621
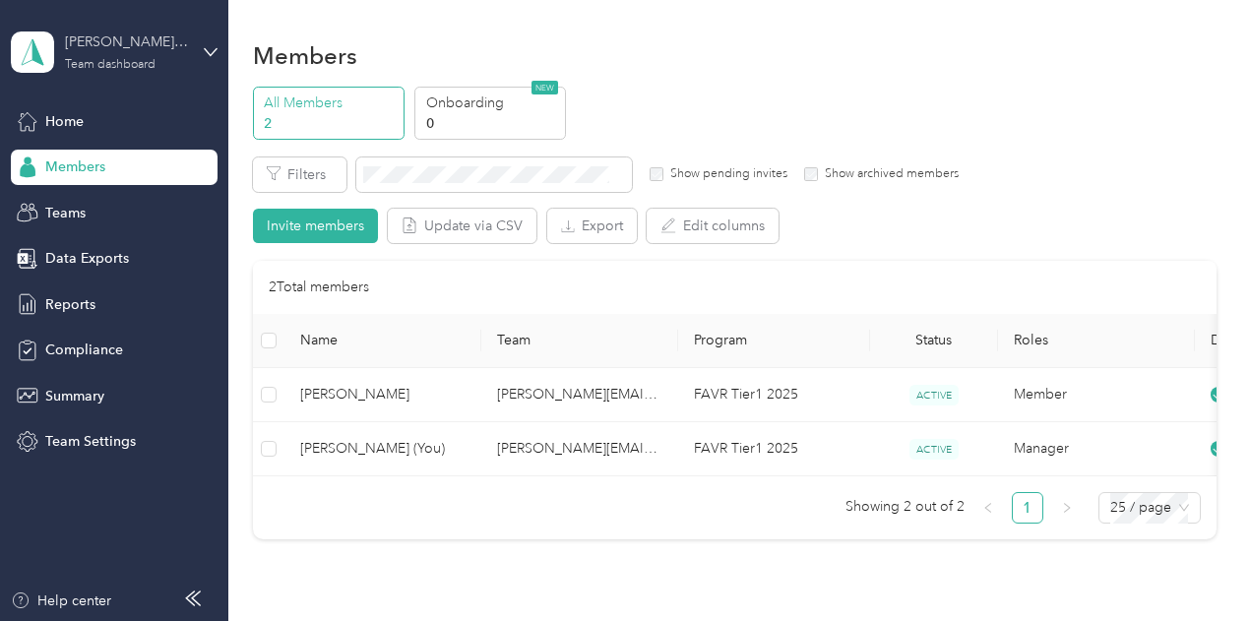
click at [118, 59] on div "Team dashboard" at bounding box center [110, 65] width 91 height 12
click at [114, 211] on div "Personal dashboard" at bounding box center [274, 206] width 498 height 34
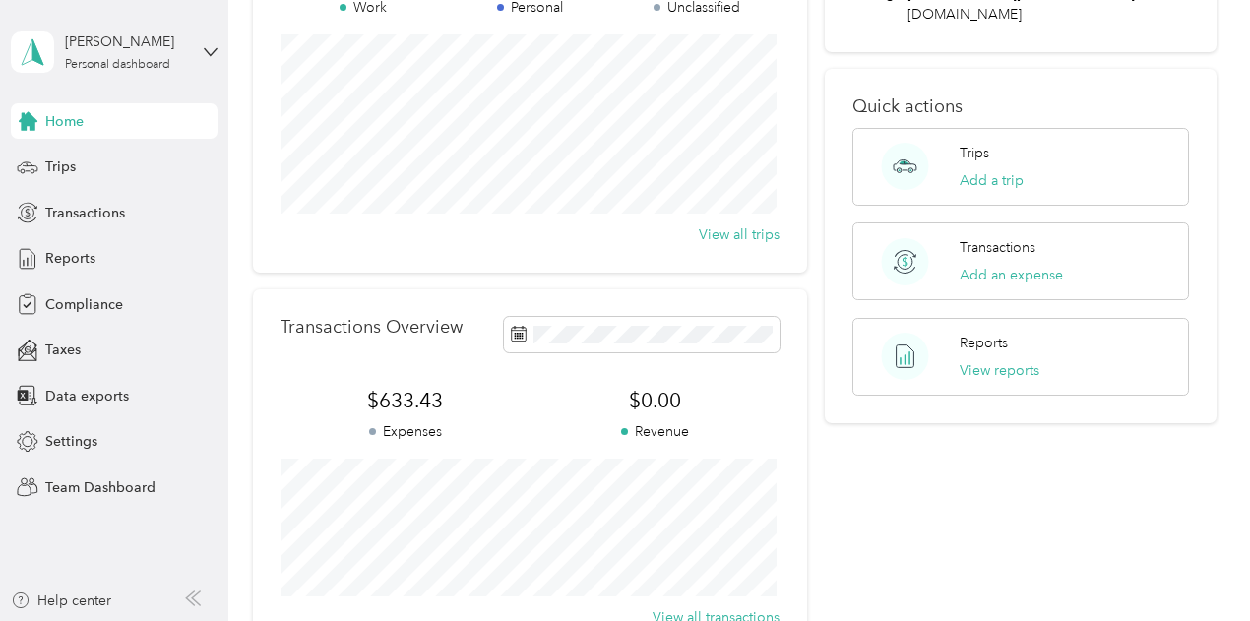
scroll to position [197, 0]
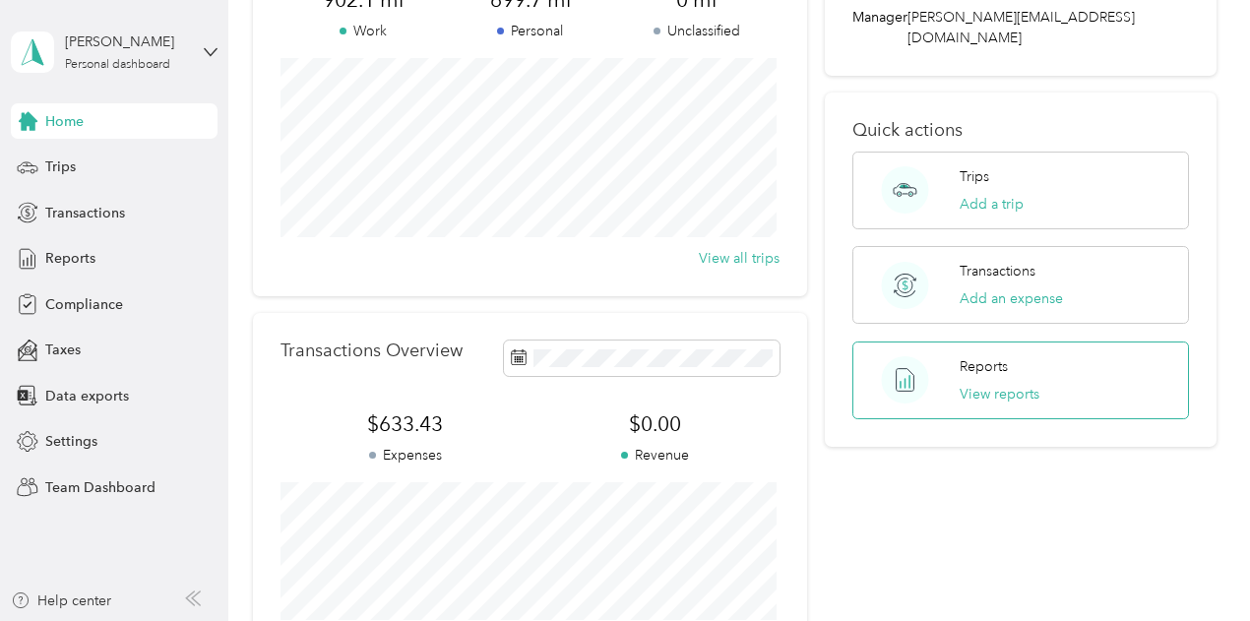
click at [913, 356] on circle at bounding box center [904, 379] width 47 height 47
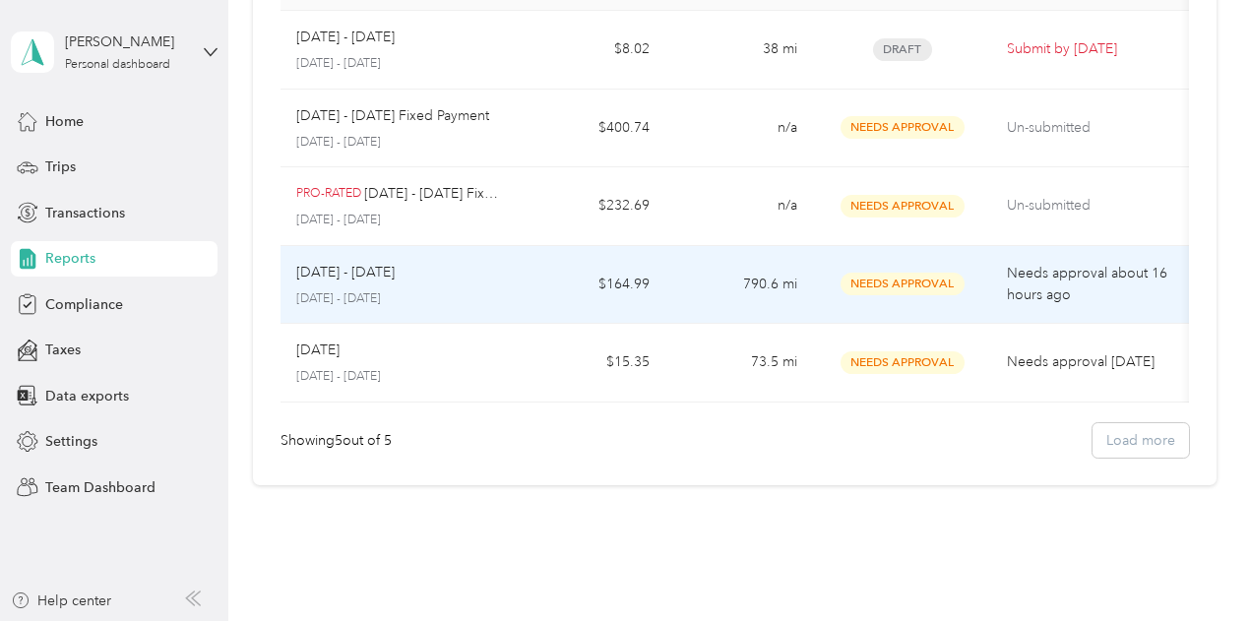
scroll to position [98, 0]
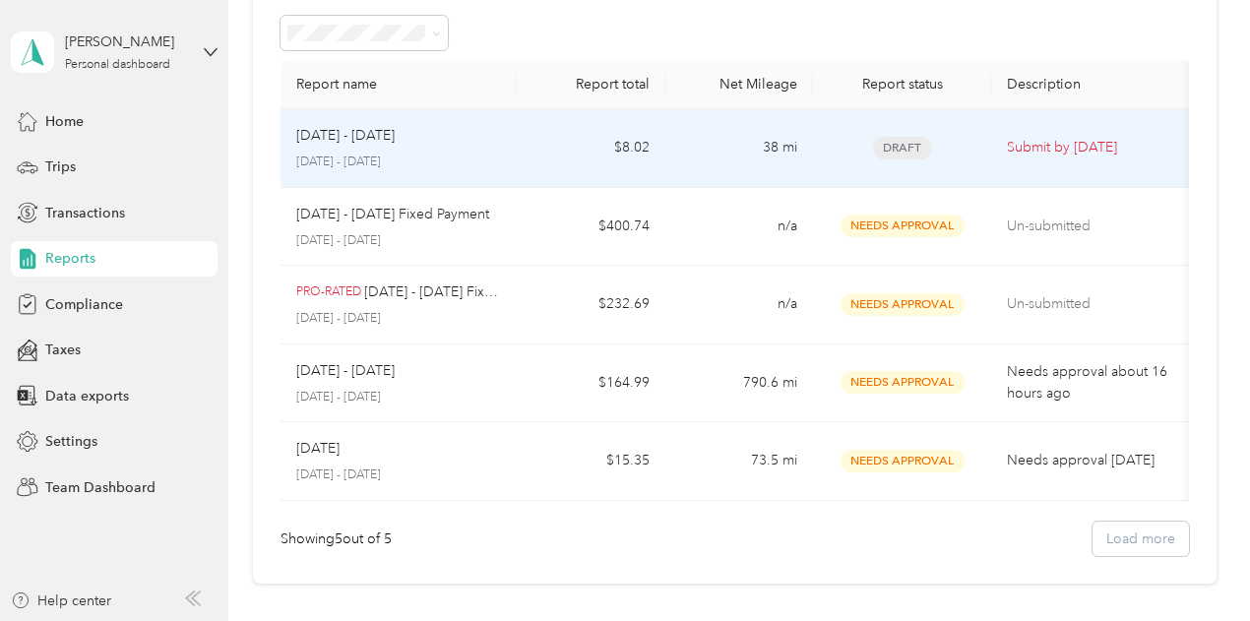
click at [772, 158] on td "38 mi" at bounding box center [739, 148] width 148 height 79
